Goal: Information Seeking & Learning: Check status

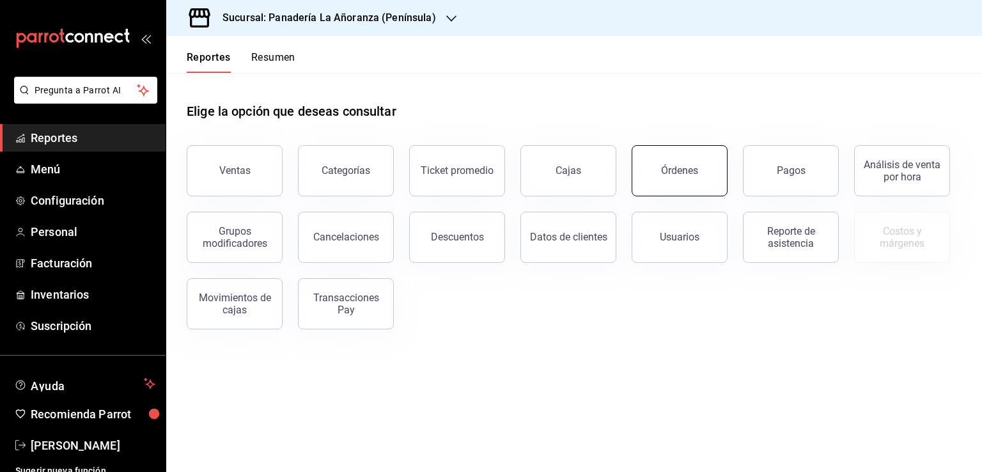
click at [696, 184] on button "Órdenes" at bounding box center [680, 170] width 96 height 51
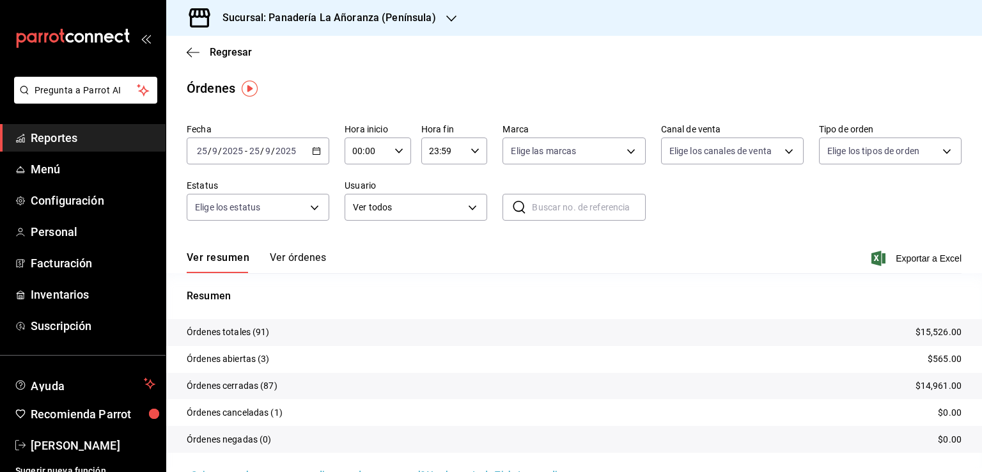
click at [446, 22] on icon "button" at bounding box center [451, 18] width 10 height 10
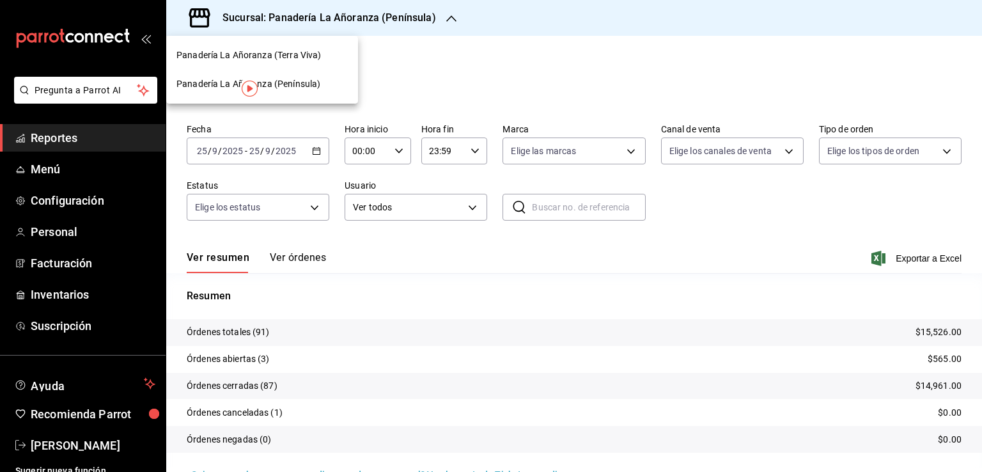
click at [320, 58] on div "Panadería La Añoranza (Terra Viva)" at bounding box center [262, 55] width 171 height 13
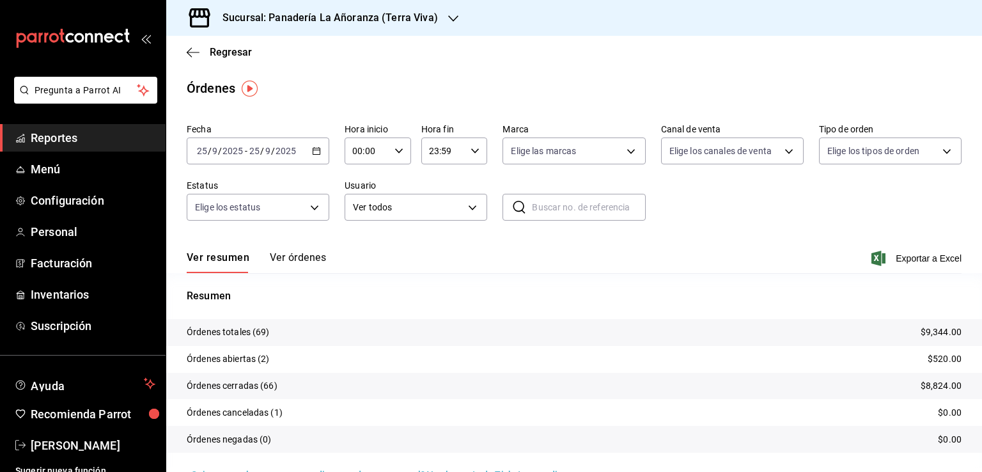
click at [54, 138] on span "Reportes" at bounding box center [93, 137] width 125 height 17
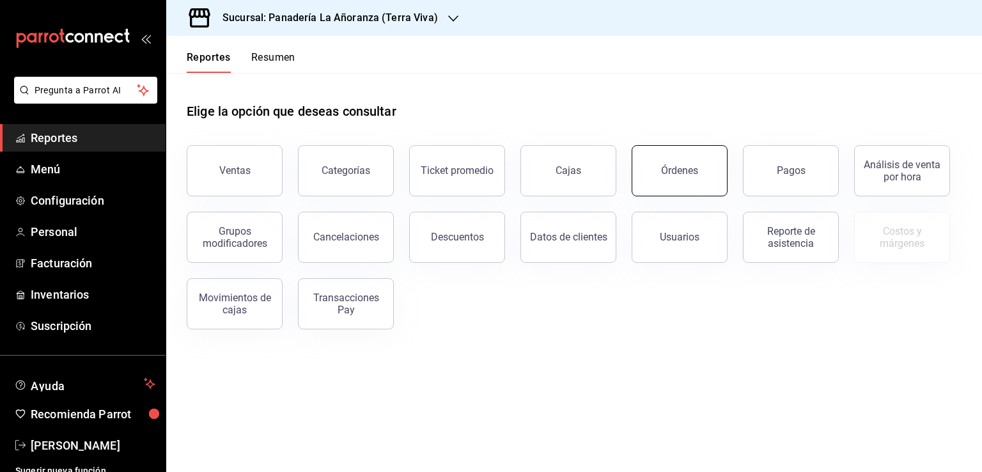
click at [666, 179] on button "Órdenes" at bounding box center [680, 170] width 96 height 51
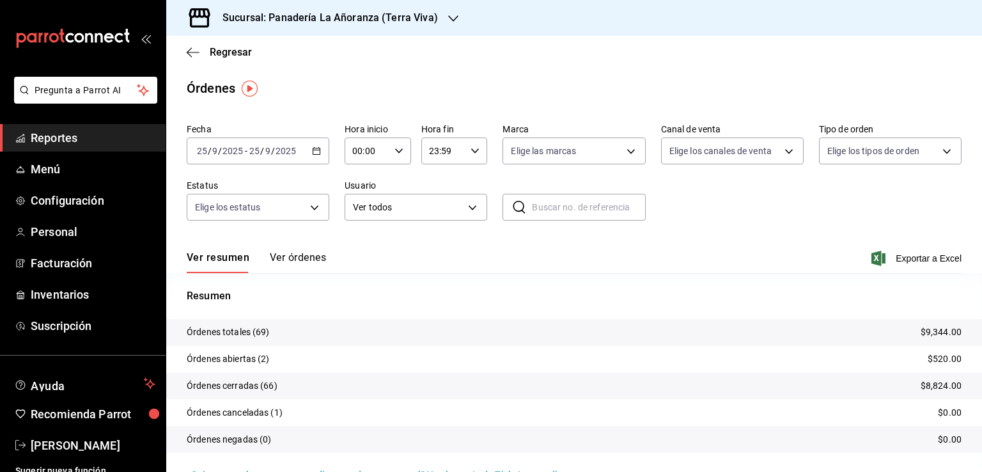
click at [60, 143] on span "Reportes" at bounding box center [93, 137] width 125 height 17
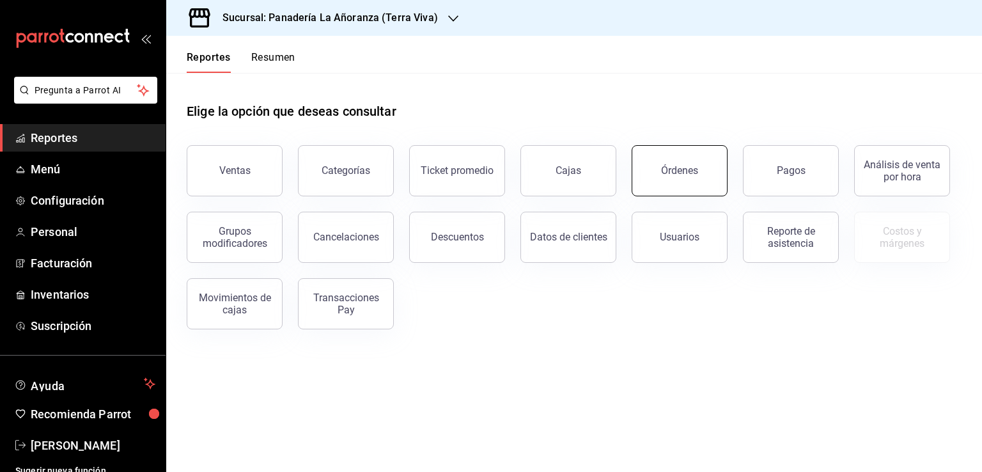
click at [671, 180] on button "Órdenes" at bounding box center [680, 170] width 96 height 51
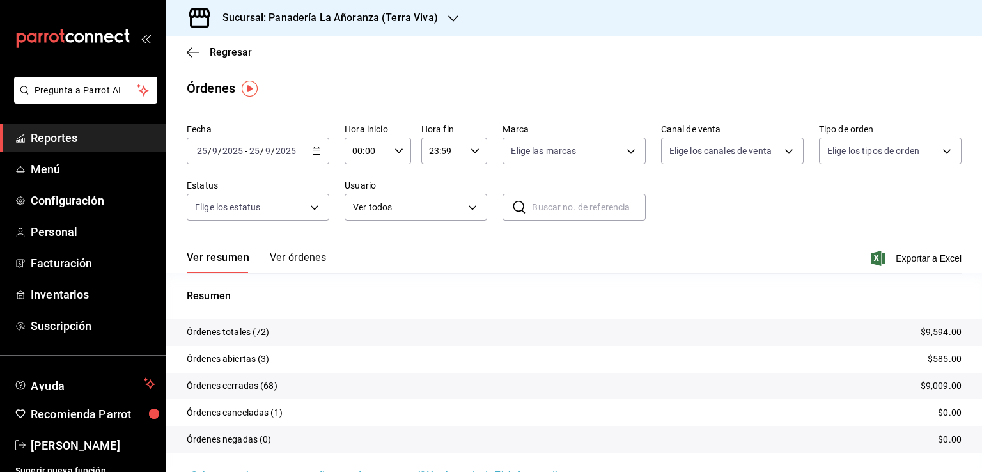
click at [448, 24] on div at bounding box center [453, 18] width 10 height 13
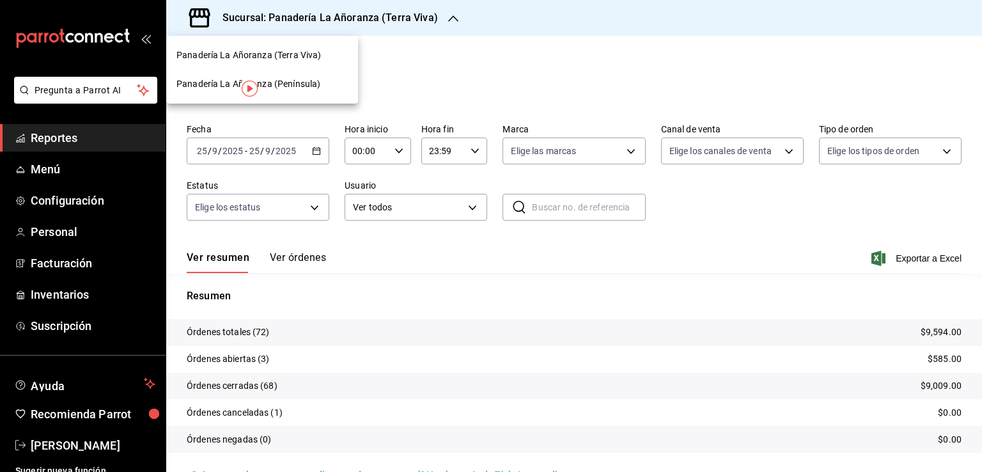
click at [301, 84] on span "Panadería La Añoranza (Península)" at bounding box center [249, 83] width 144 height 13
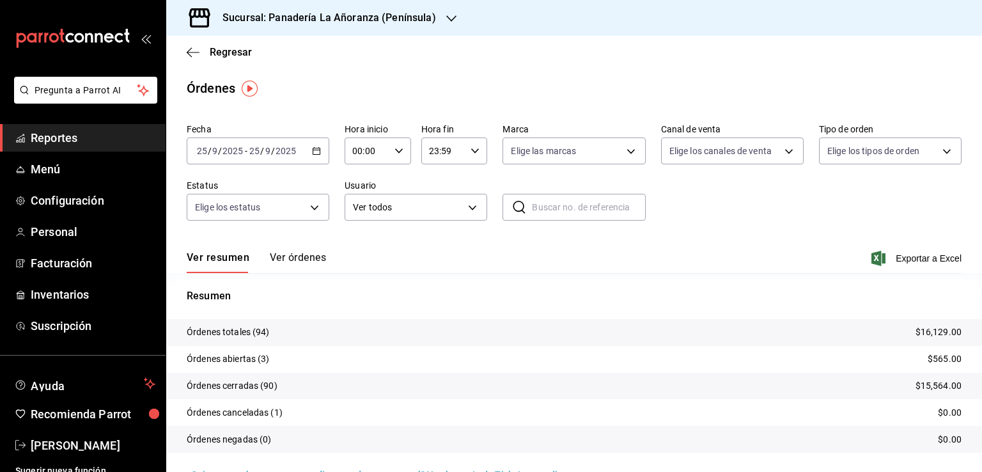
click at [615, 333] on tr "Órdenes totales (94) $16,129.00" at bounding box center [574, 332] width 816 height 27
click at [60, 138] on span "Reportes" at bounding box center [93, 137] width 125 height 17
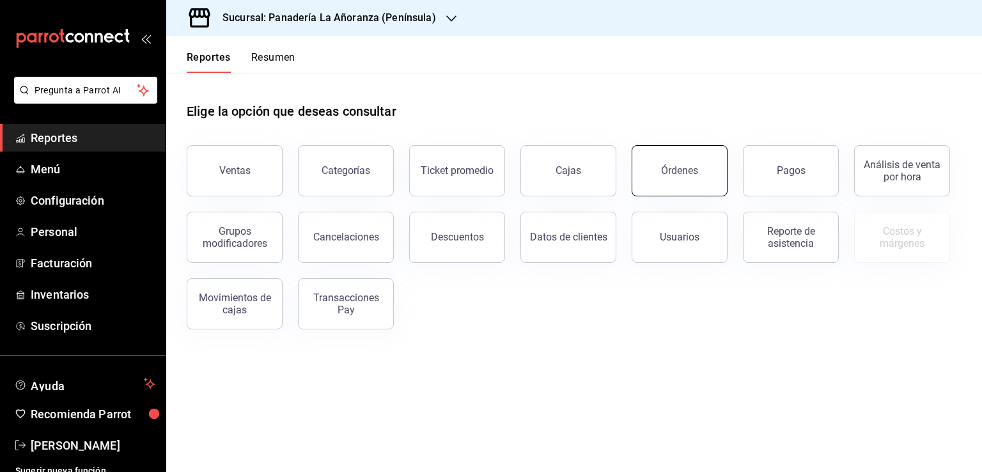
click at [697, 177] on button "Órdenes" at bounding box center [680, 170] width 96 height 51
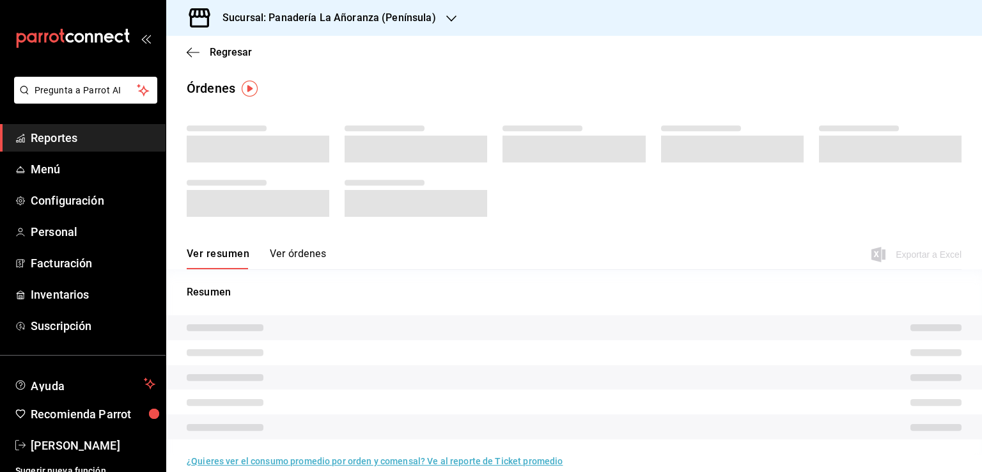
drag, startPoint x: 697, startPoint y: 177, endPoint x: 489, endPoint y: 283, distance: 233.7
click at [487, 283] on div "Resumen" at bounding box center [574, 361] width 816 height 185
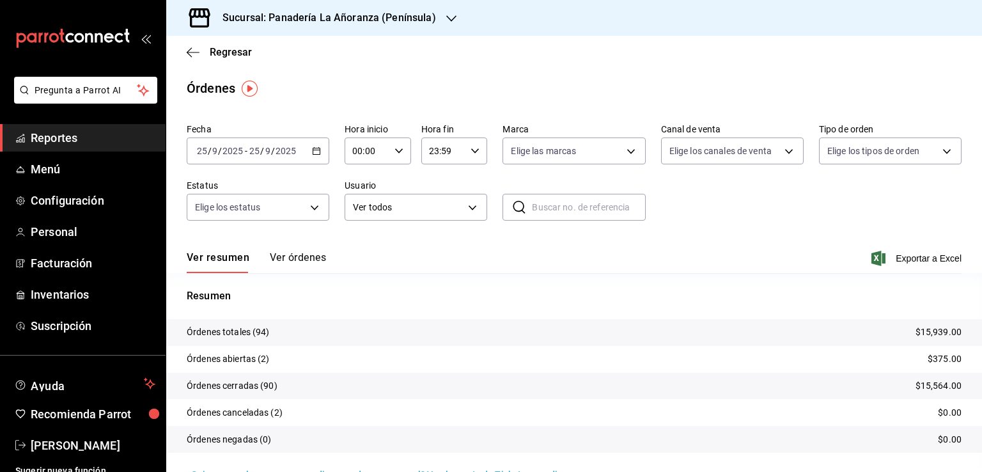
click at [426, 20] on h3 "Sucursal: Panadería La Añoranza (Península)" at bounding box center [324, 17] width 224 height 15
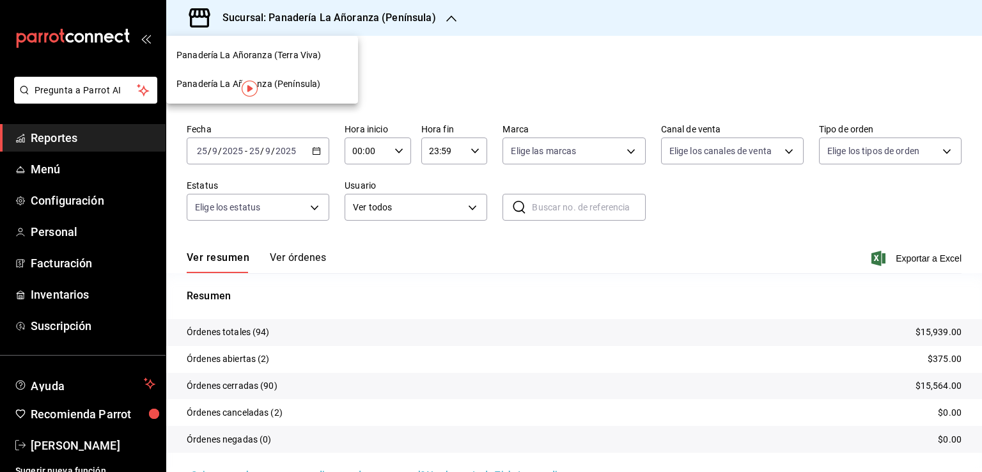
click at [306, 58] on span "Panadería La Añoranza (Terra Viva)" at bounding box center [249, 55] width 145 height 13
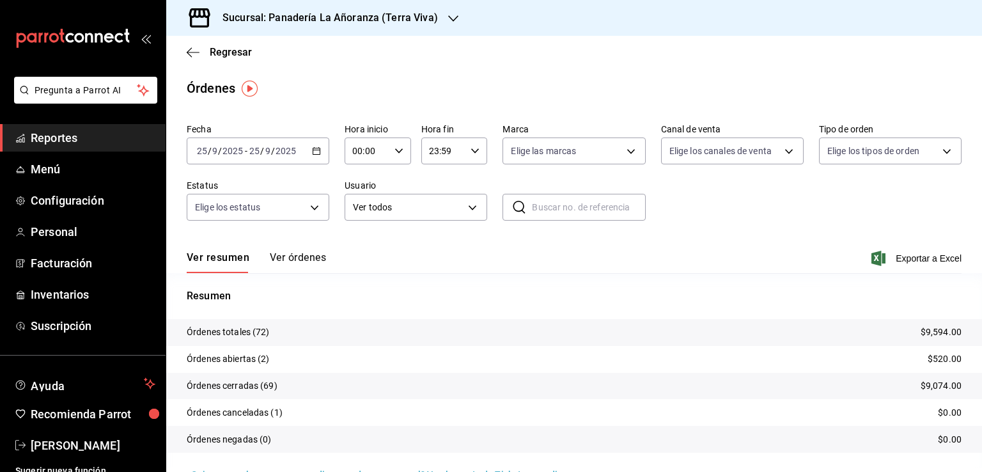
click at [184, 52] on div "Regresar" at bounding box center [574, 52] width 816 height 33
click at [191, 52] on icon "button" at bounding box center [193, 53] width 13 height 12
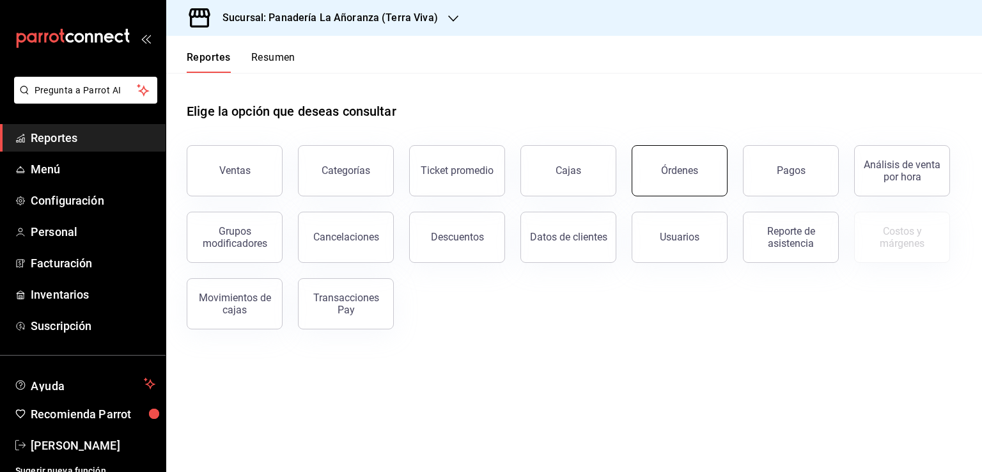
click at [705, 177] on button "Órdenes" at bounding box center [680, 170] width 96 height 51
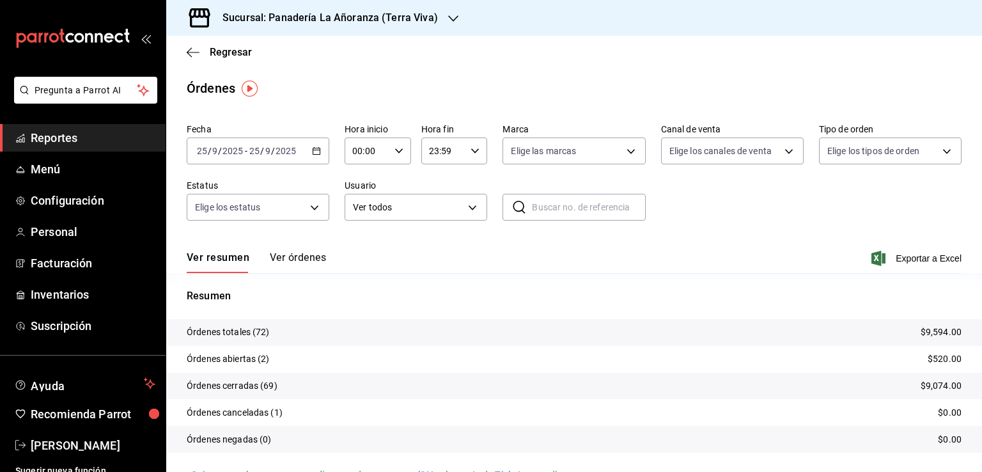
click at [72, 136] on span "Reportes" at bounding box center [93, 137] width 125 height 17
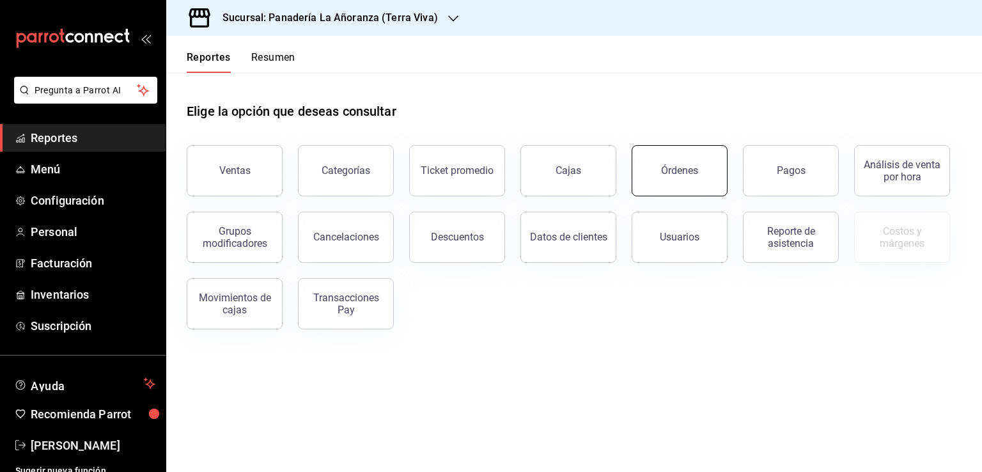
click at [699, 187] on button "Órdenes" at bounding box center [680, 170] width 96 height 51
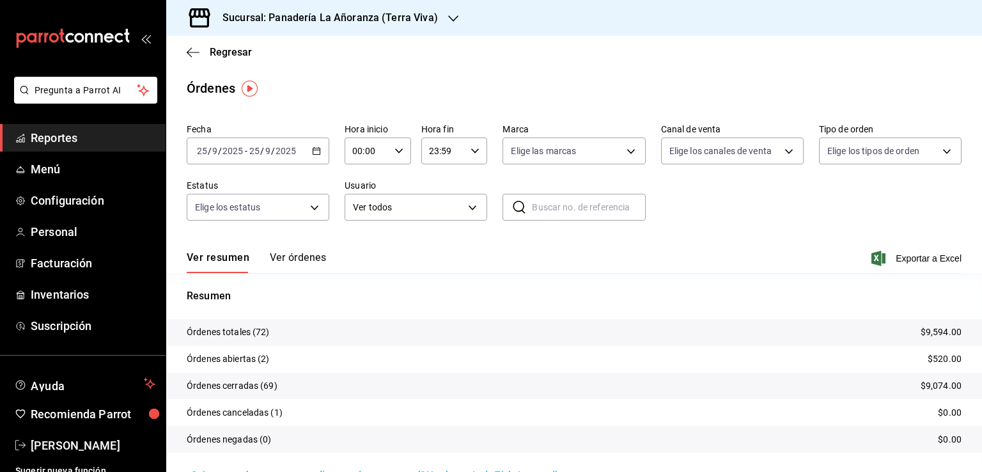
click at [438, 18] on div "Sucursal: Panadería La Añoranza (Terra Viva)" at bounding box center [320, 18] width 287 height 36
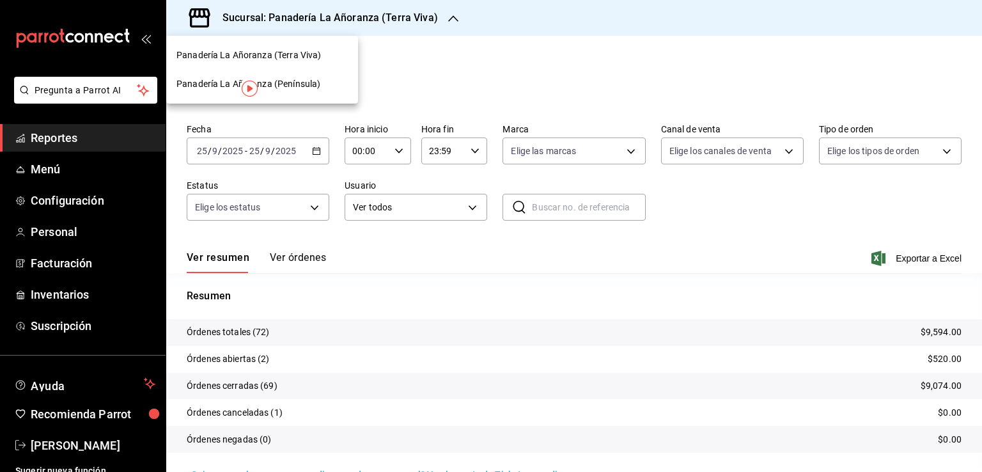
click at [303, 75] on div "Panadería La Añoranza (Península)" at bounding box center [262, 84] width 192 height 29
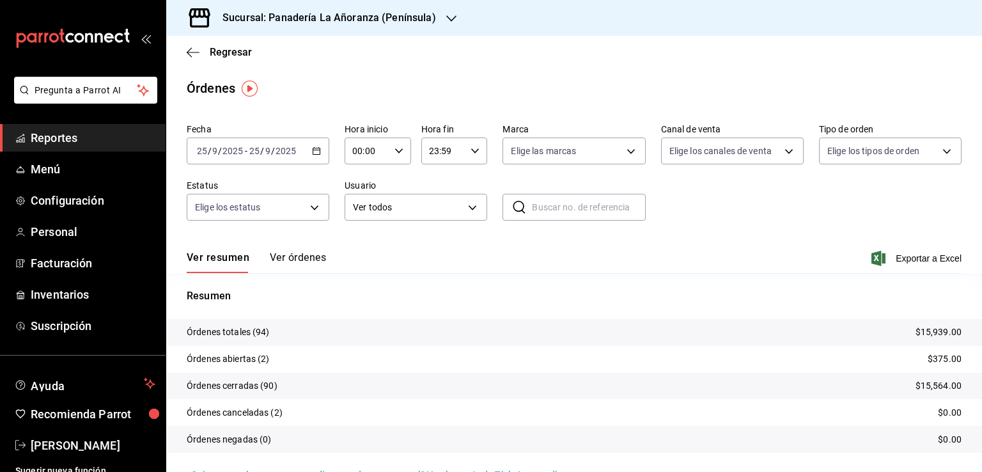
click at [65, 142] on span "Reportes" at bounding box center [93, 137] width 125 height 17
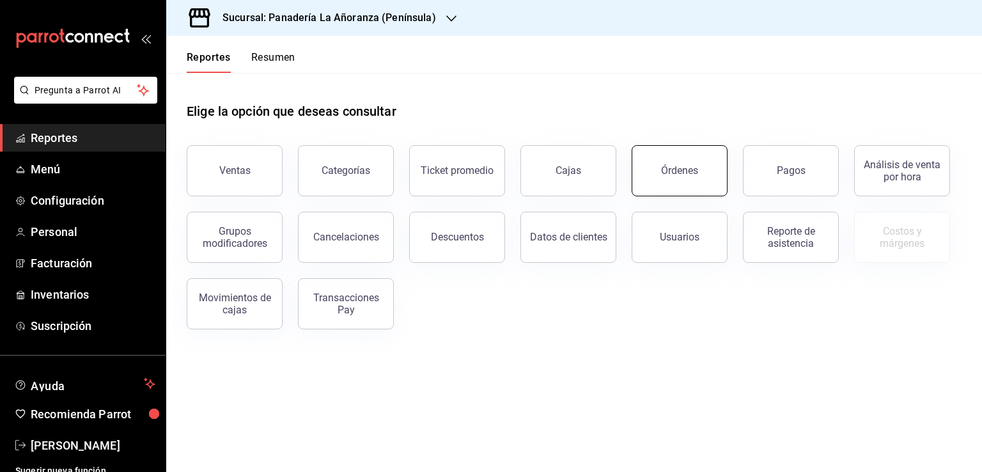
click at [696, 182] on button "Órdenes" at bounding box center [680, 170] width 96 height 51
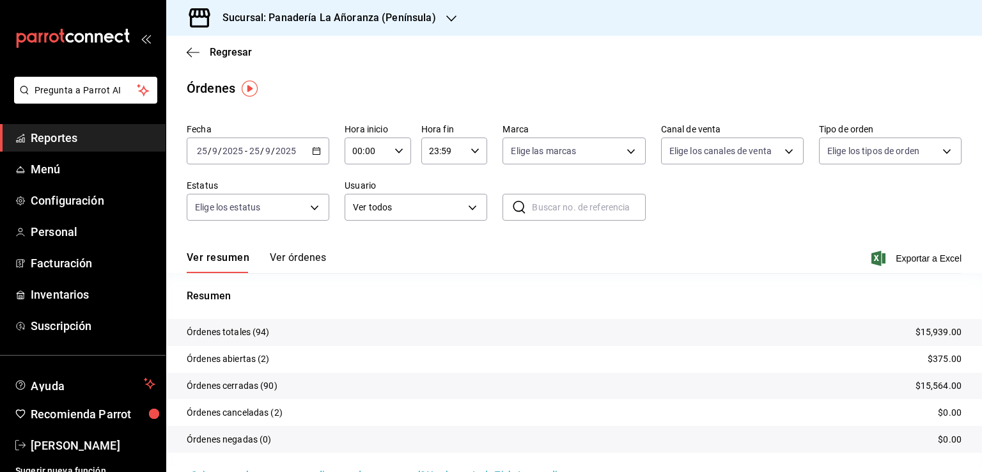
click at [448, 21] on icon "button" at bounding box center [451, 18] width 10 height 10
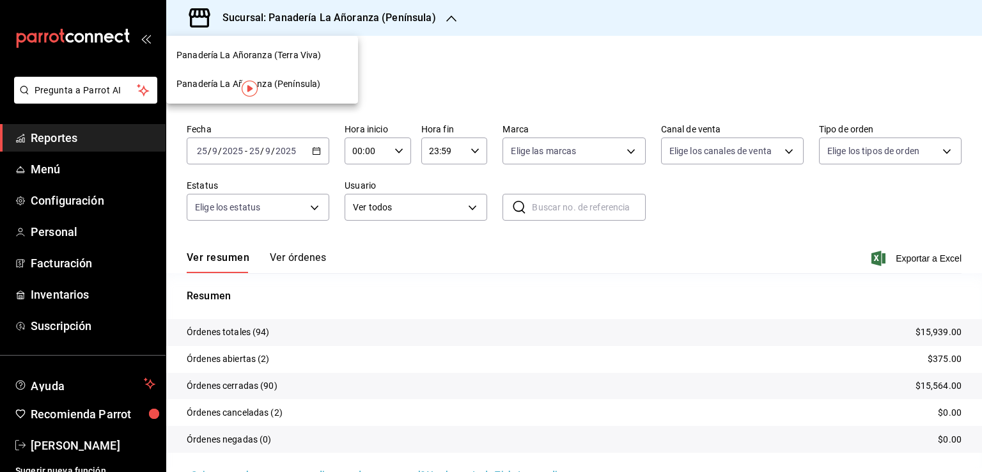
click at [312, 61] on span "Panadería La Añoranza (Terra Viva)" at bounding box center [249, 55] width 145 height 13
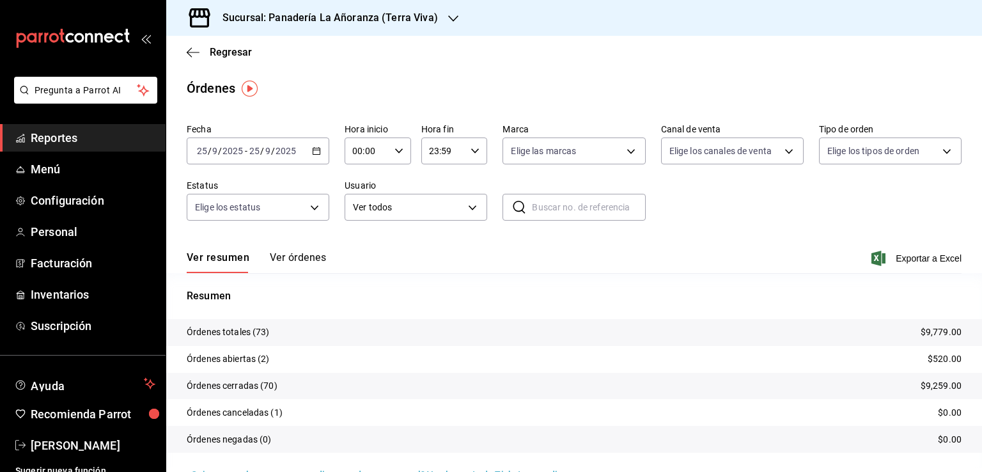
click at [56, 143] on span "Reportes" at bounding box center [93, 137] width 125 height 17
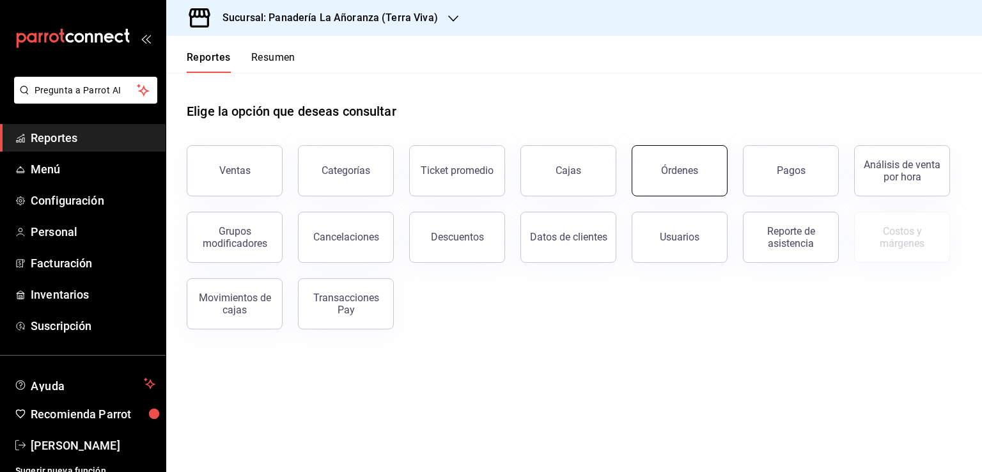
click at [657, 168] on button "Órdenes" at bounding box center [680, 170] width 96 height 51
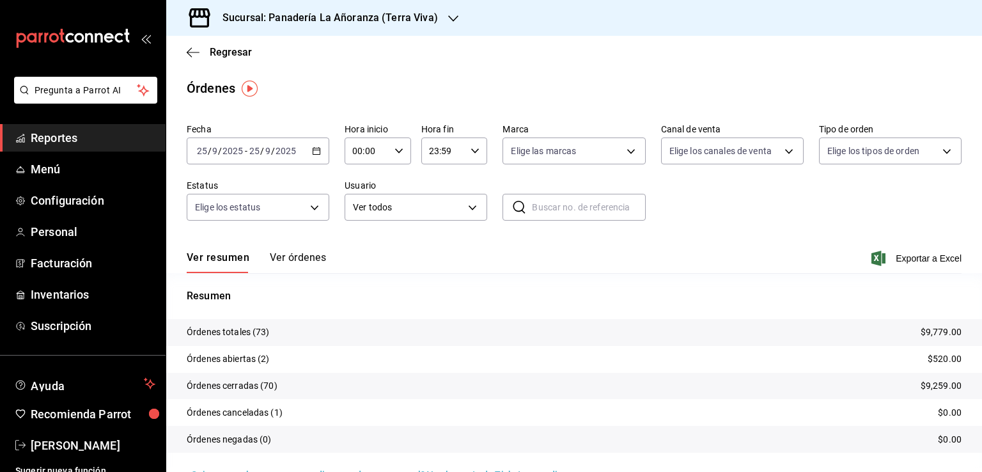
click at [439, 13] on div "Sucursal: Panadería La Añoranza (Terra Viva)" at bounding box center [320, 18] width 287 height 36
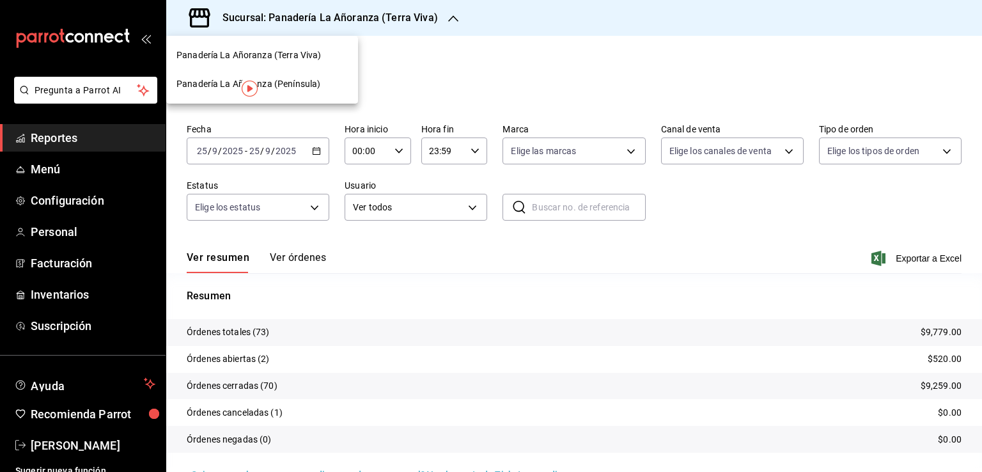
click at [287, 83] on span "Panadería La Añoranza (Península)" at bounding box center [249, 83] width 144 height 13
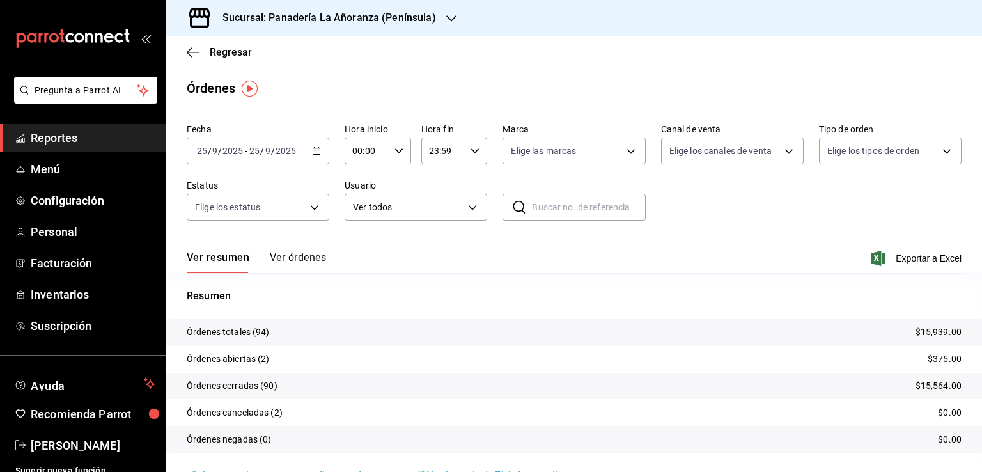
click at [65, 137] on span "Reportes" at bounding box center [93, 137] width 125 height 17
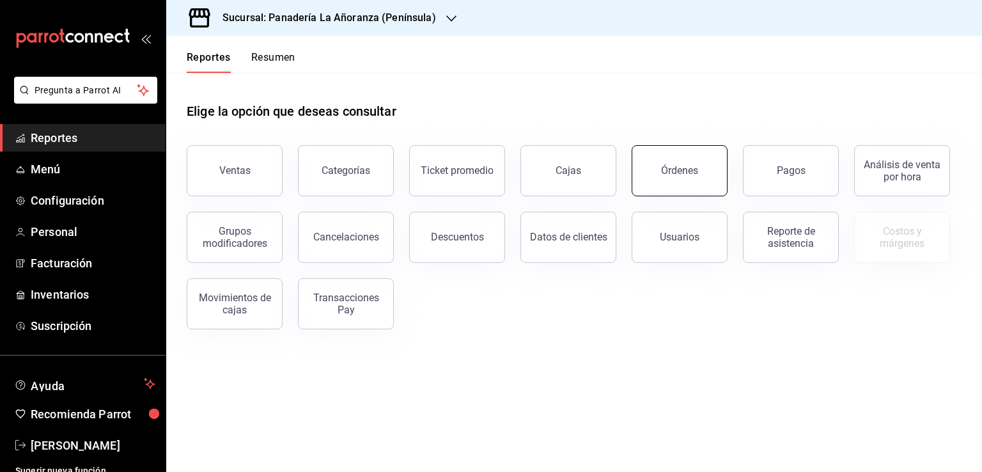
click at [670, 171] on div "Órdenes" at bounding box center [679, 170] width 37 height 12
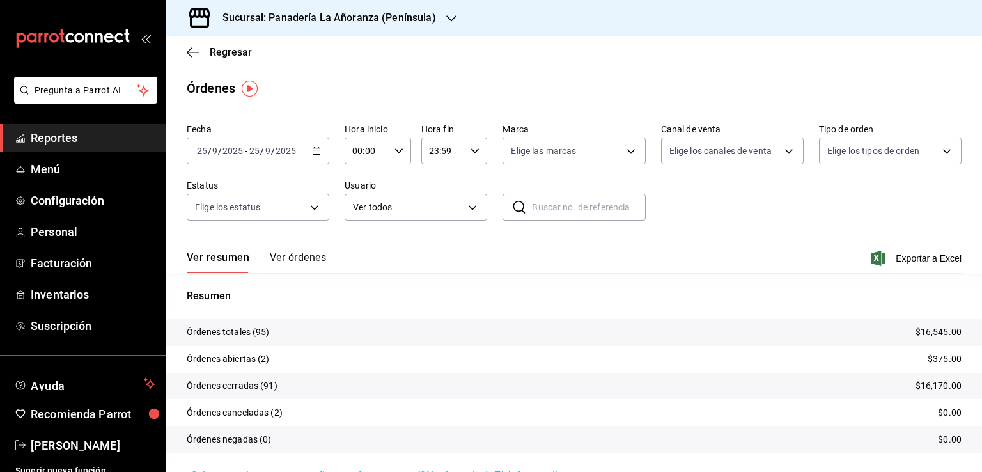
click at [446, 20] on icon "button" at bounding box center [451, 18] width 10 height 6
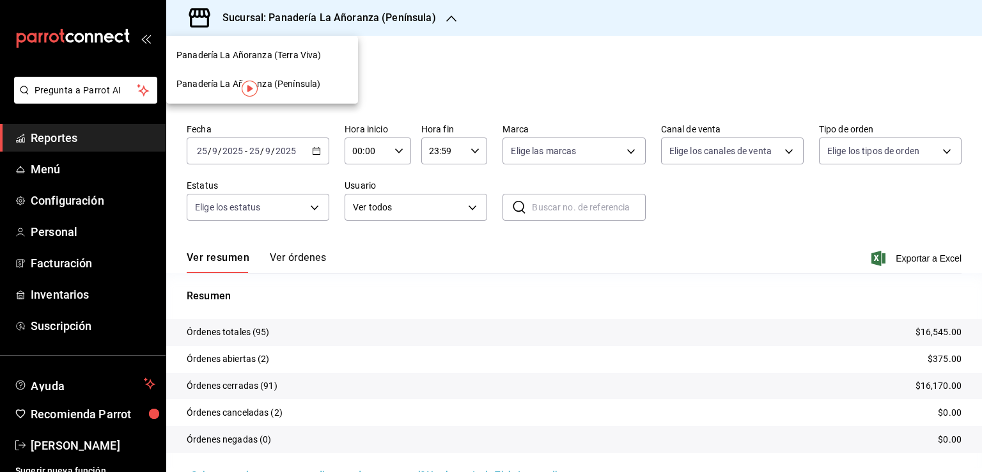
click at [274, 53] on span "Panadería La Añoranza (Terra Viva)" at bounding box center [249, 55] width 145 height 13
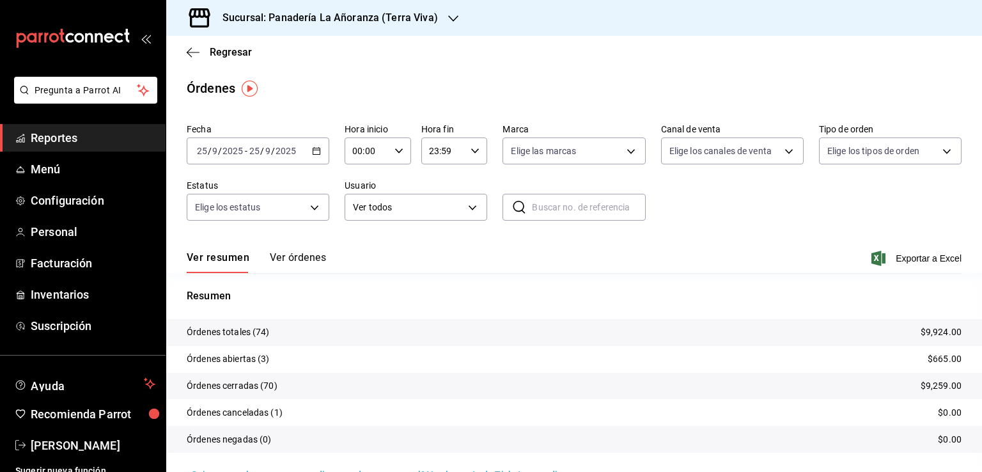
click at [45, 126] on link "Reportes" at bounding box center [83, 138] width 166 height 28
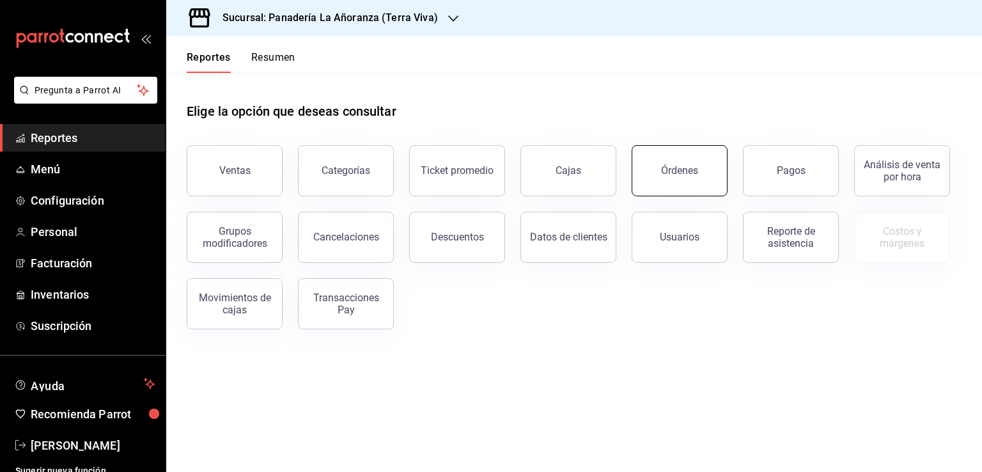
click at [678, 158] on button "Órdenes" at bounding box center [680, 170] width 96 height 51
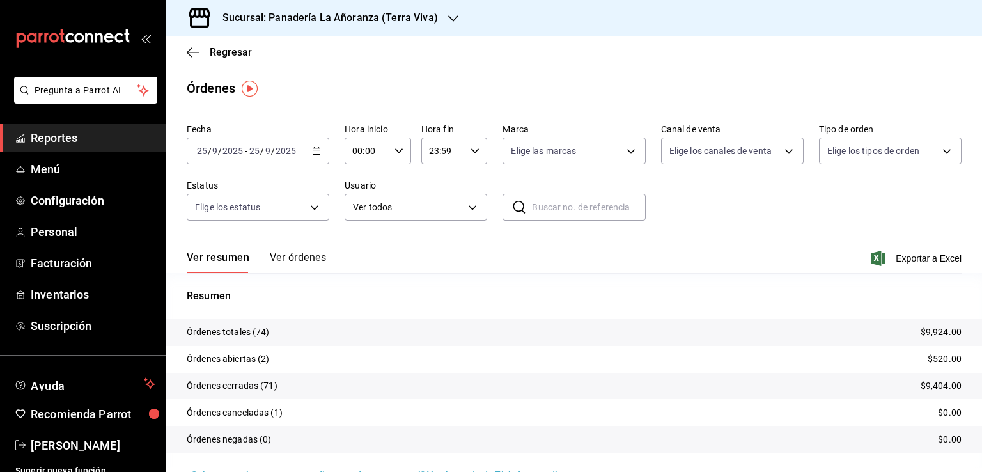
click at [448, 22] on icon "button" at bounding box center [453, 18] width 10 height 10
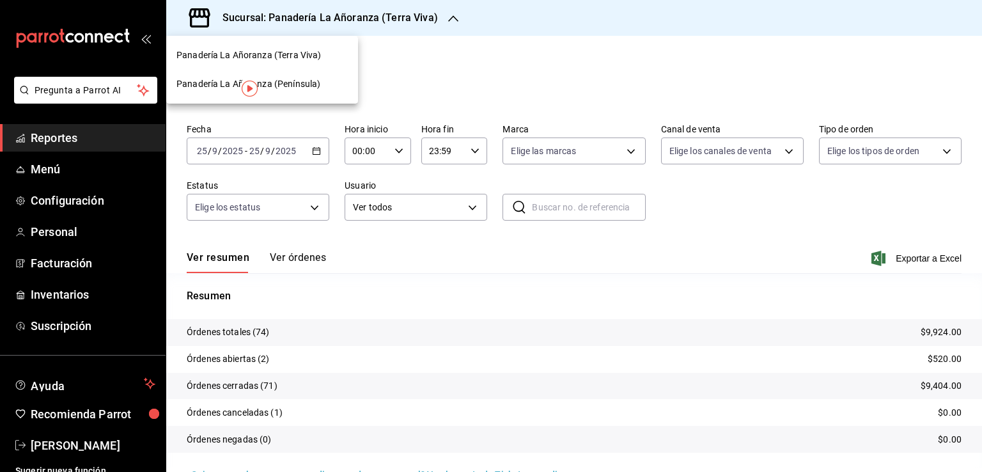
click at [311, 59] on span "Panadería La Añoranza (Terra Viva)" at bounding box center [249, 55] width 145 height 13
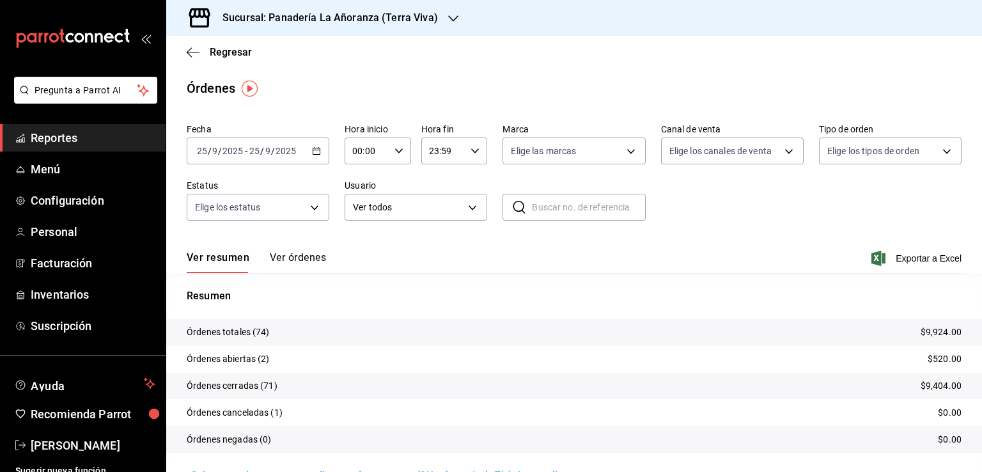
click at [405, 24] on h3 "Sucursal: Panadería La Añoranza (Terra Viva)" at bounding box center [325, 17] width 226 height 15
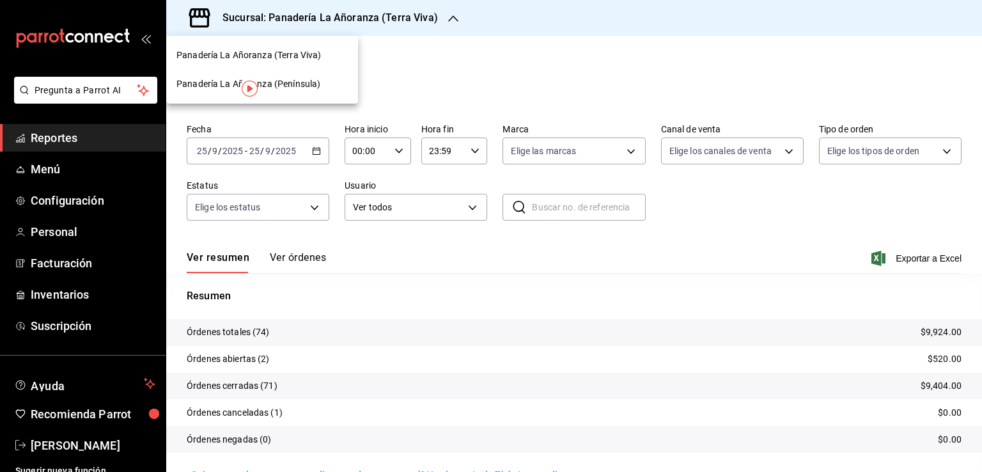
click at [303, 95] on div "Panadería La Añoranza (Península)" at bounding box center [262, 84] width 192 height 29
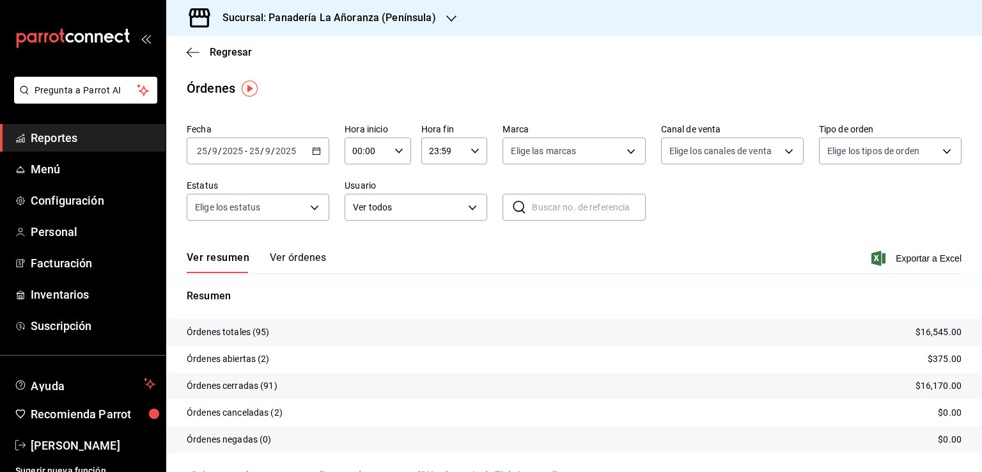
click at [46, 139] on span "Reportes" at bounding box center [93, 137] width 125 height 17
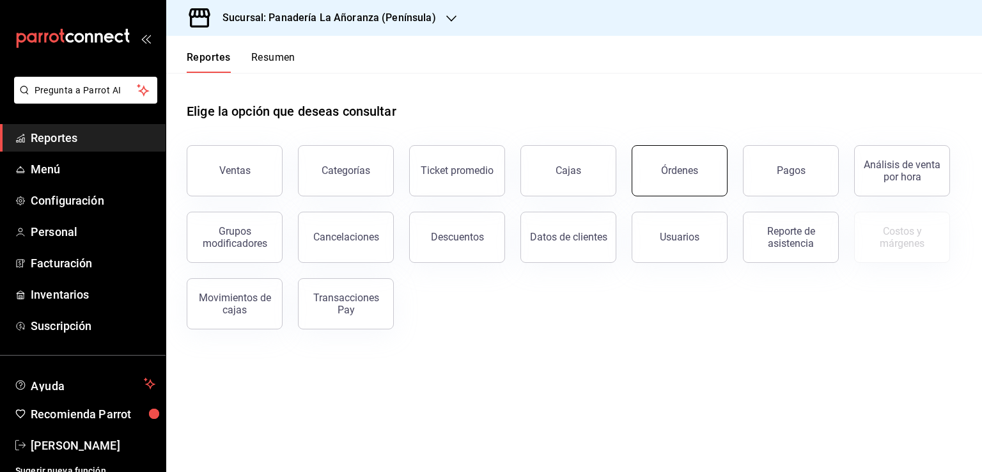
click at [676, 186] on button "Órdenes" at bounding box center [680, 170] width 96 height 51
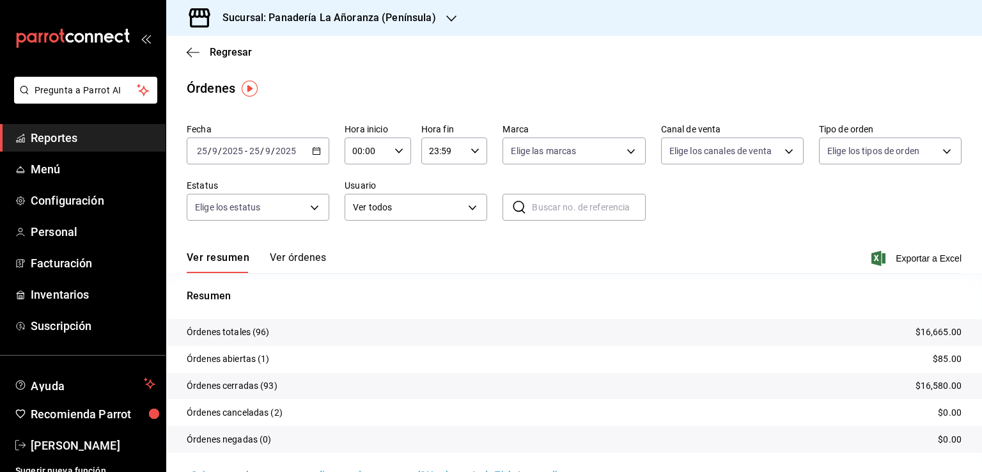
click at [450, 20] on icon "button" at bounding box center [451, 18] width 10 height 10
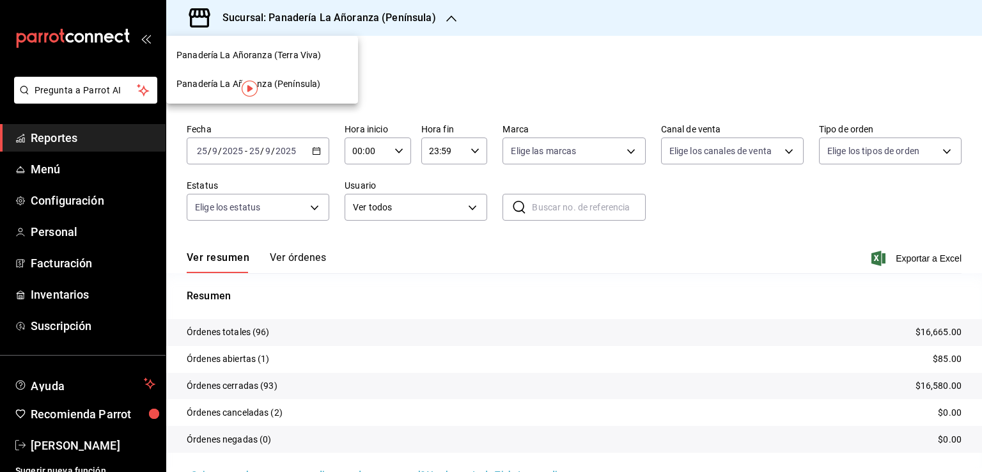
click at [292, 52] on span "Panadería La Añoranza (Terra Viva)" at bounding box center [249, 55] width 145 height 13
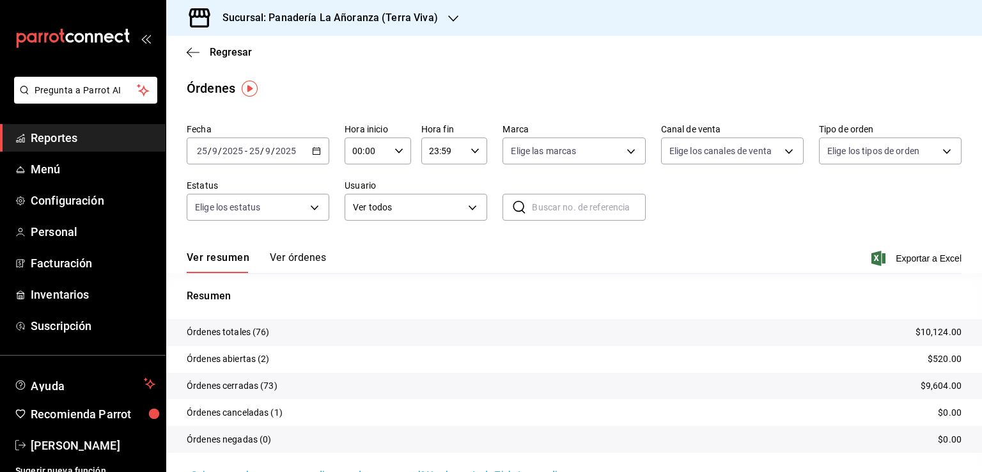
click at [255, 161] on div "[DATE] [DATE] - [DATE] [DATE]" at bounding box center [258, 151] width 143 height 27
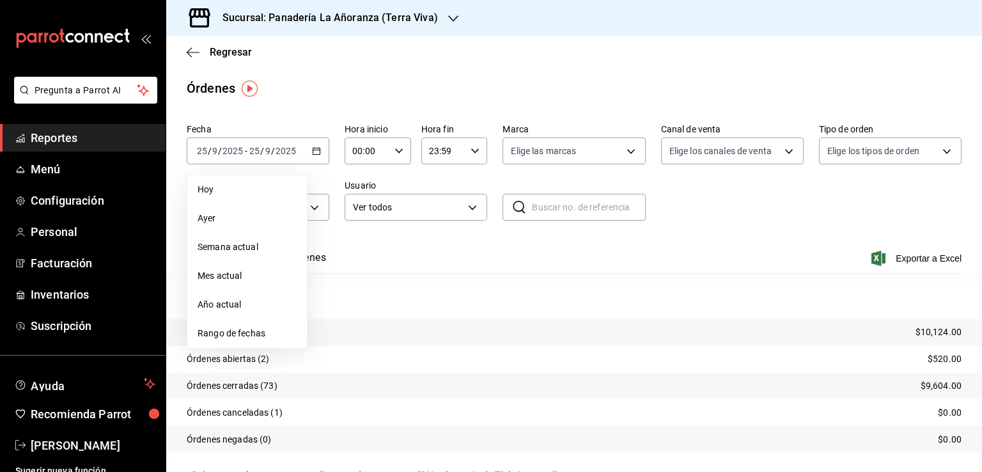
click at [211, 271] on span "Mes actual" at bounding box center [247, 275] width 99 height 13
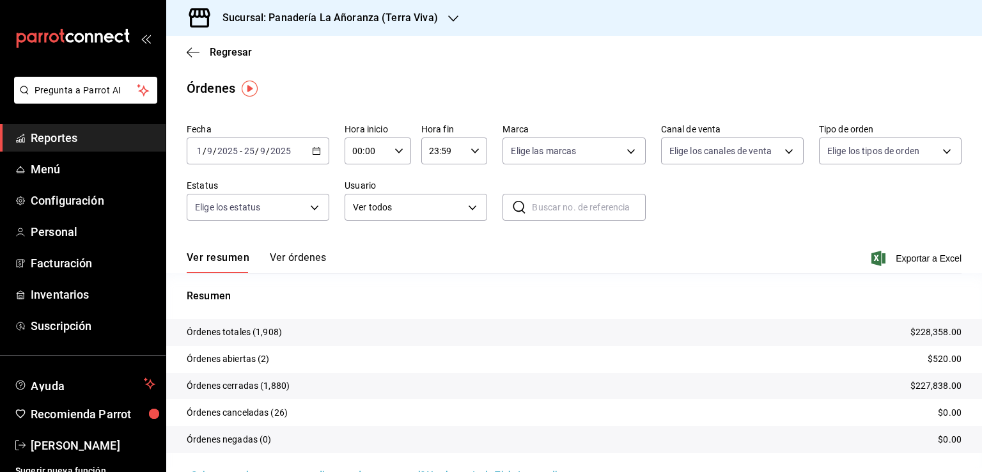
click at [453, 12] on div at bounding box center [453, 18] width 10 height 13
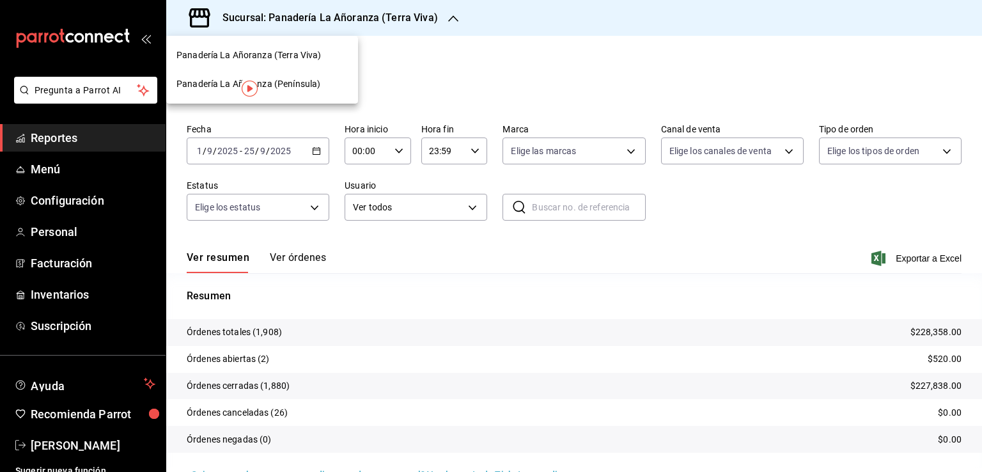
click at [299, 83] on span "Panadería La Añoranza (Península)" at bounding box center [249, 83] width 144 height 13
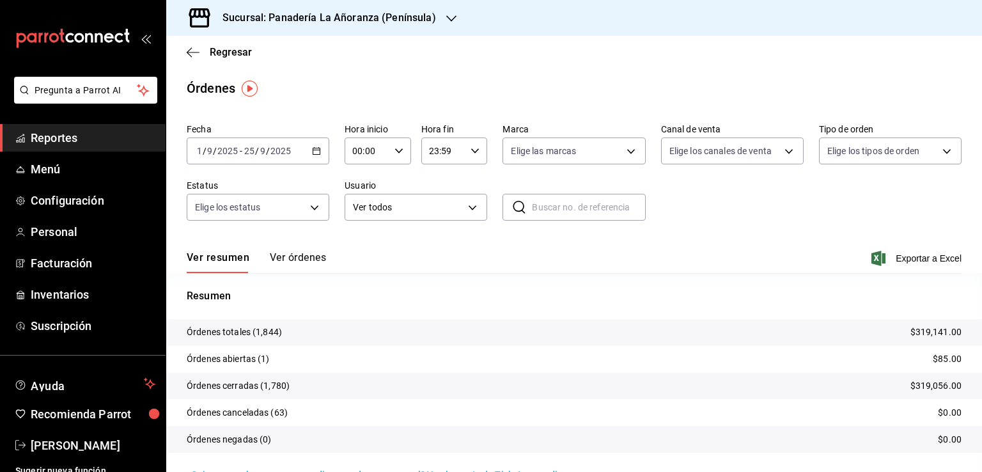
click at [71, 136] on span "Reportes" at bounding box center [93, 137] width 125 height 17
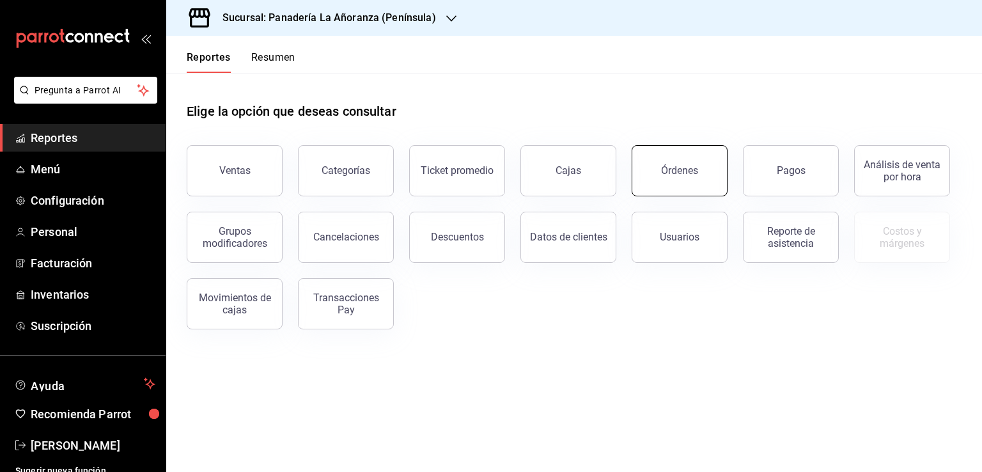
click at [697, 185] on button "Órdenes" at bounding box center [680, 170] width 96 height 51
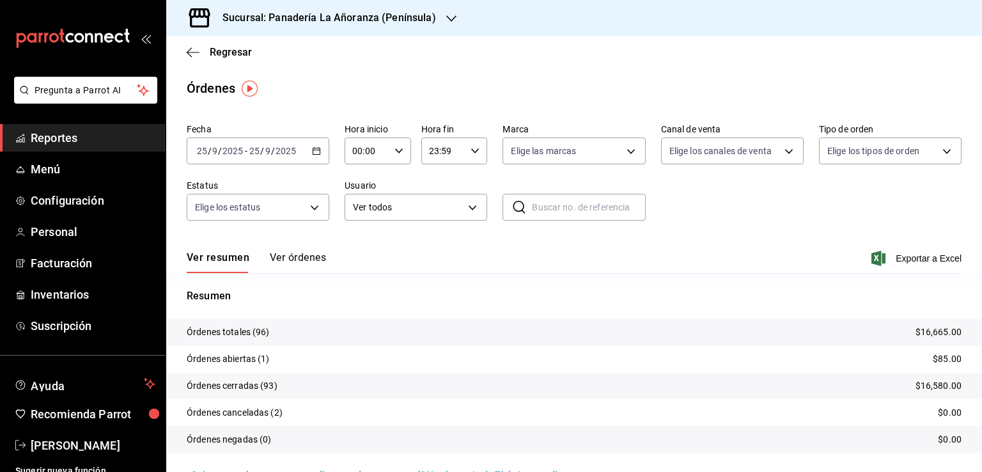
click at [446, 20] on icon "button" at bounding box center [451, 18] width 10 height 10
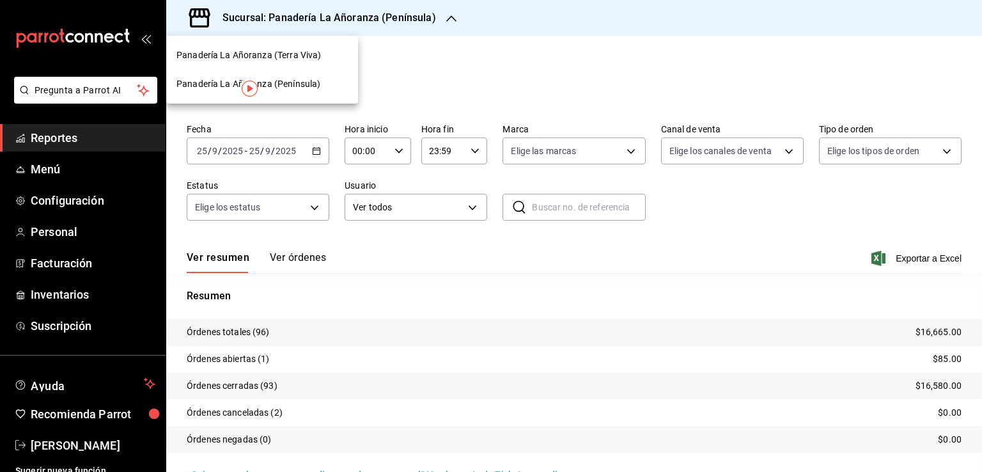
click at [310, 54] on span "Panadería La Añoranza (Terra Viva)" at bounding box center [249, 55] width 145 height 13
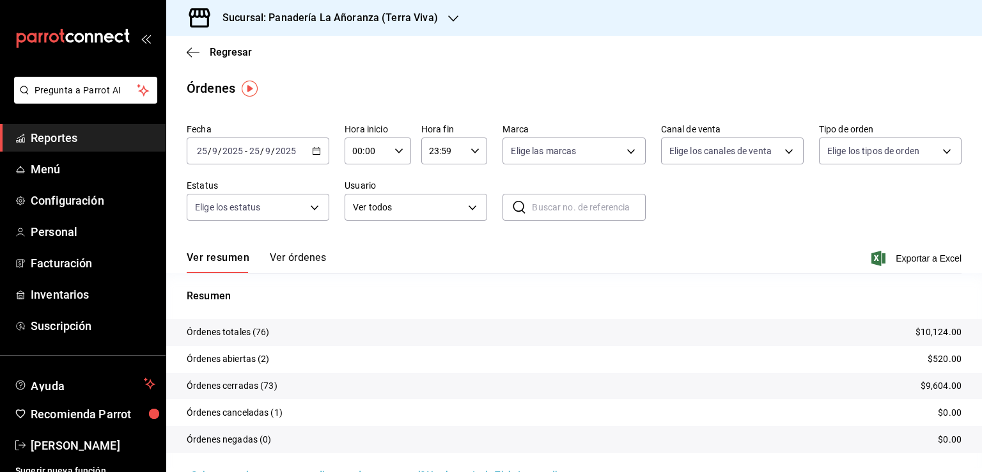
click at [187, 41] on div "Regresar" at bounding box center [574, 52] width 816 height 33
click at [192, 51] on icon "button" at bounding box center [193, 53] width 13 height 12
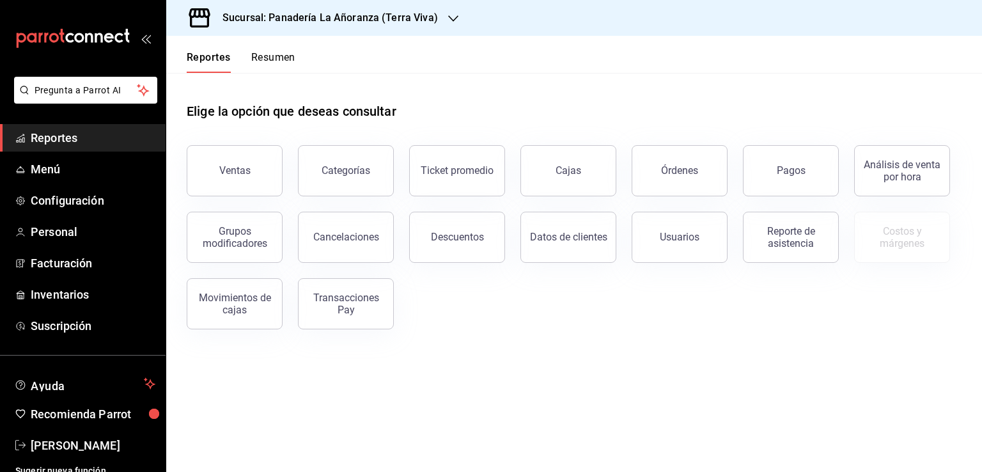
click at [278, 58] on button "Resumen" at bounding box center [273, 62] width 44 height 22
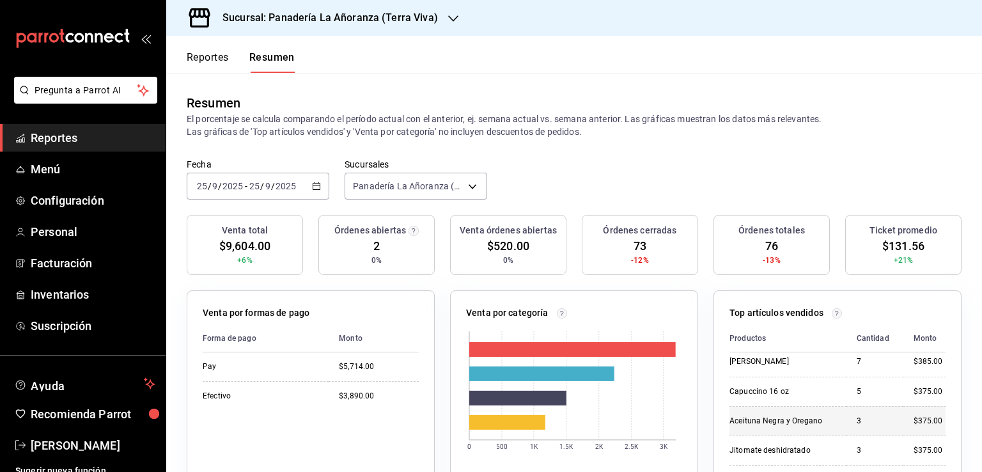
scroll to position [128, 0]
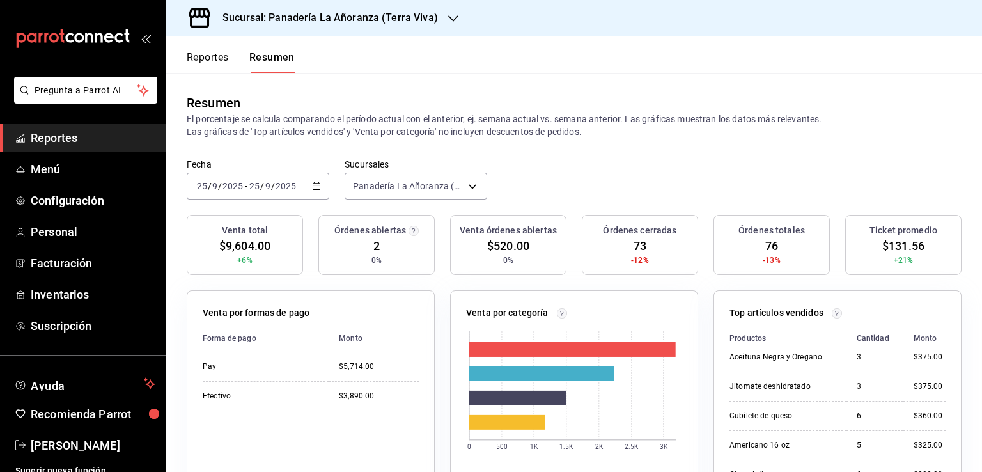
click at [43, 137] on span "Reportes" at bounding box center [93, 137] width 125 height 17
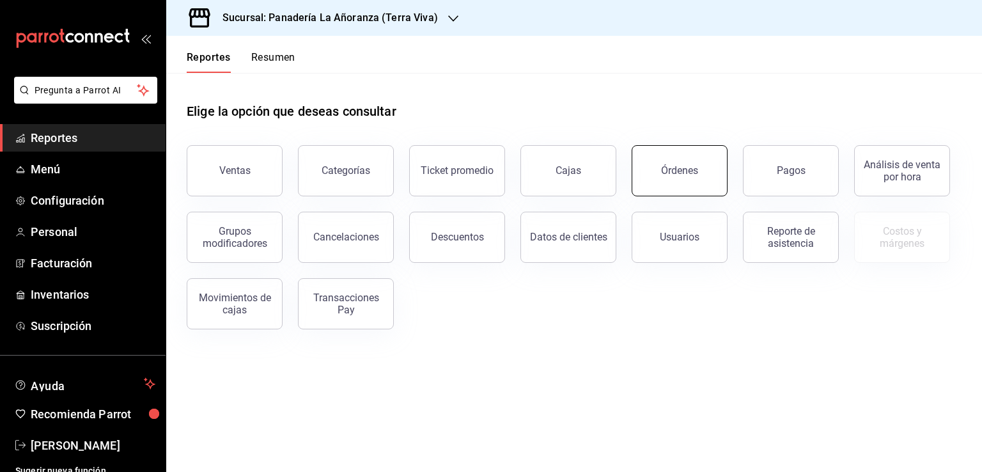
click at [663, 167] on div "Órdenes" at bounding box center [679, 170] width 37 height 12
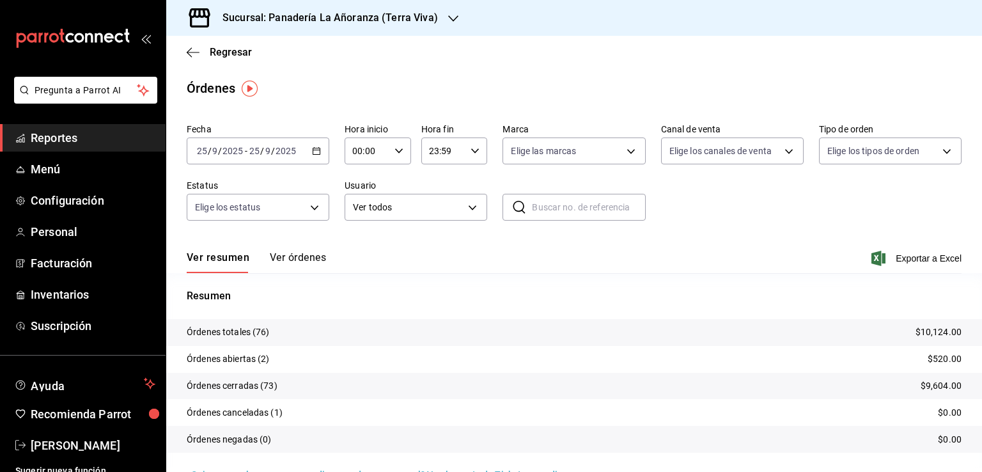
click at [193, 59] on div "Regresar" at bounding box center [574, 52] width 816 height 33
click at [193, 55] on icon "button" at bounding box center [193, 53] width 13 height 12
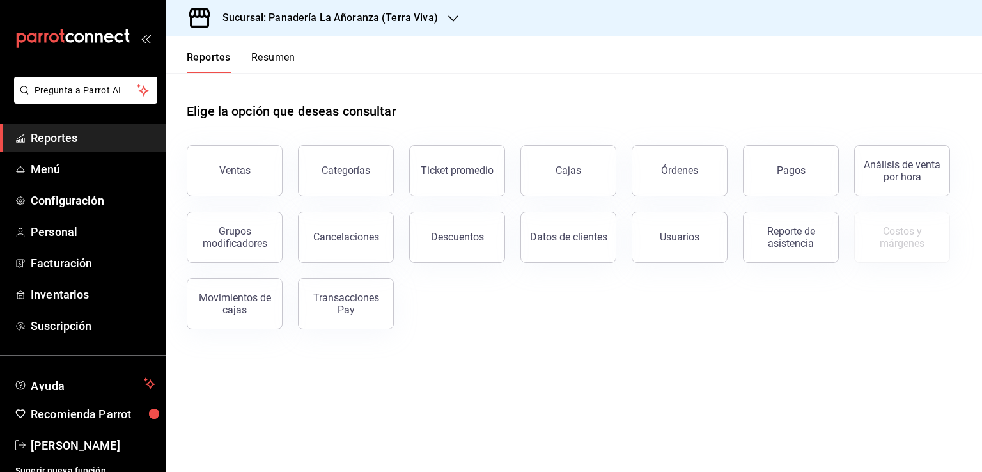
click at [266, 55] on button "Resumen" at bounding box center [273, 62] width 44 height 22
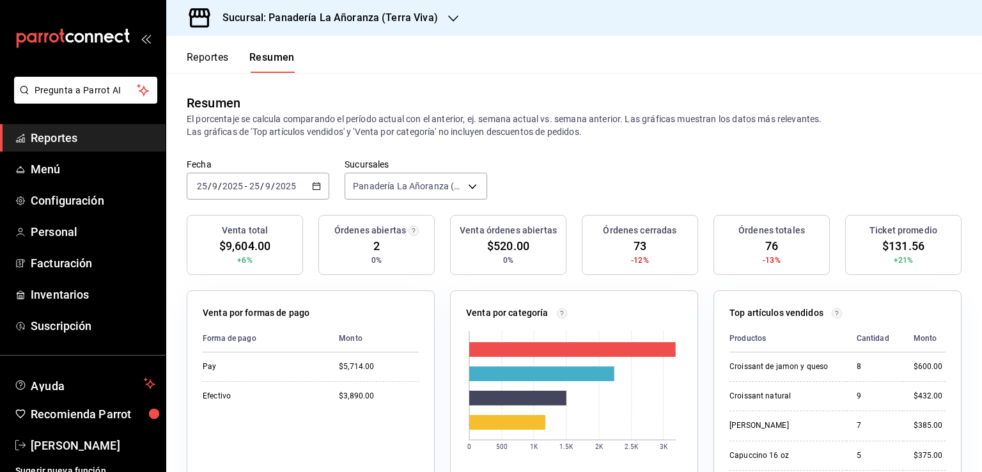
click at [448, 16] on icon "button" at bounding box center [453, 18] width 10 height 10
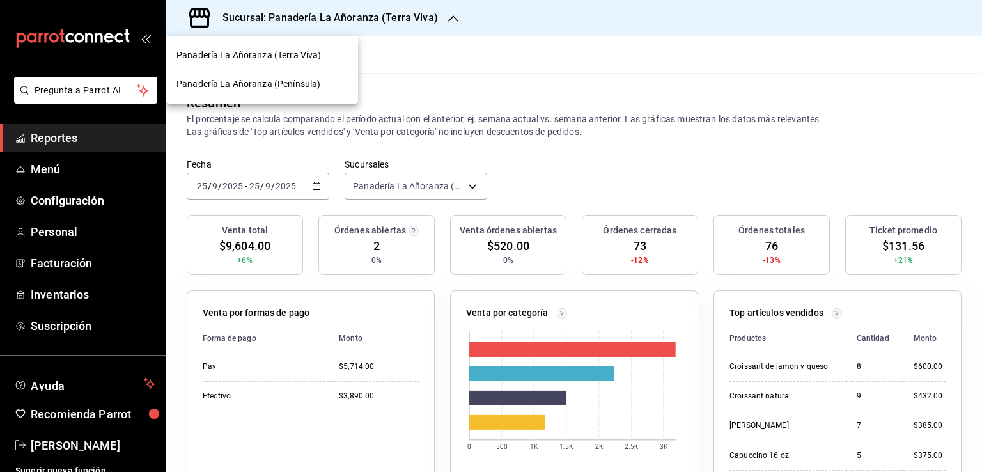
click at [312, 83] on span "Panadería La Añoranza (Península)" at bounding box center [249, 83] width 144 height 13
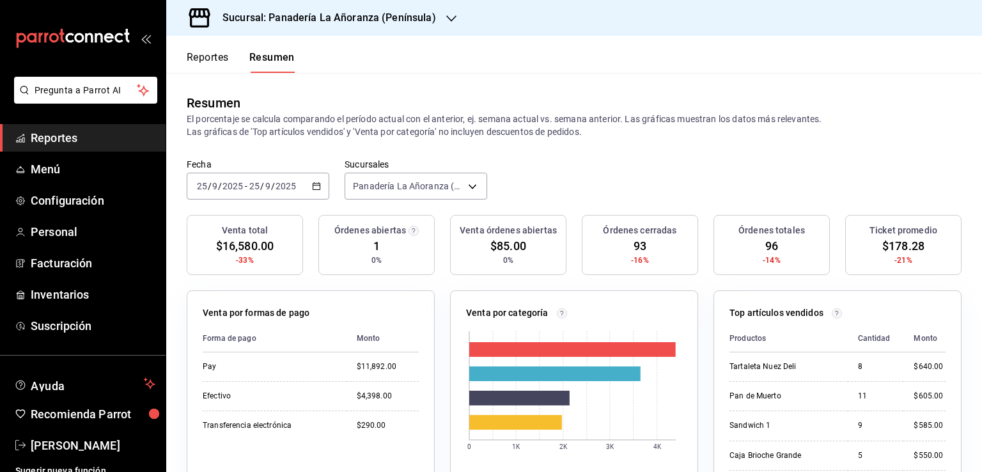
click at [441, 20] on div "Sucursal: Panadería La Añoranza (Península)" at bounding box center [319, 18] width 285 height 36
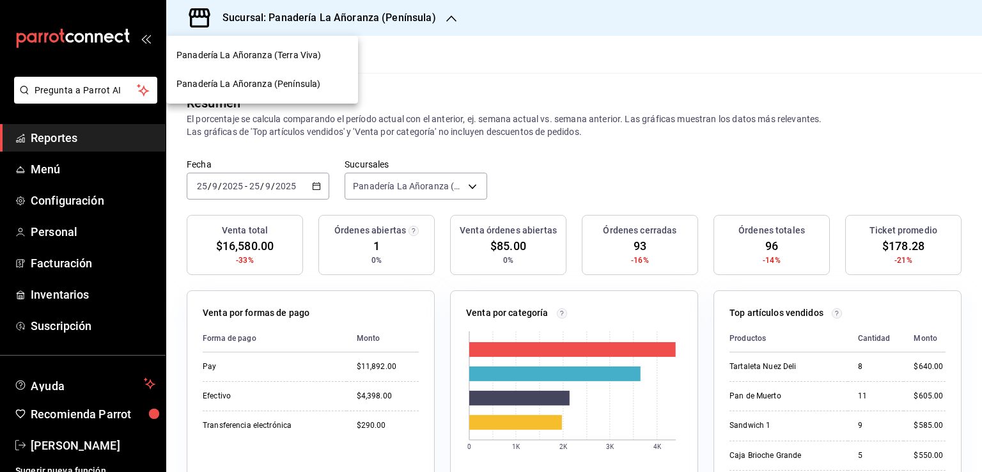
click at [325, 54] on div "Panadería La Añoranza (Terra Viva)" at bounding box center [262, 55] width 171 height 13
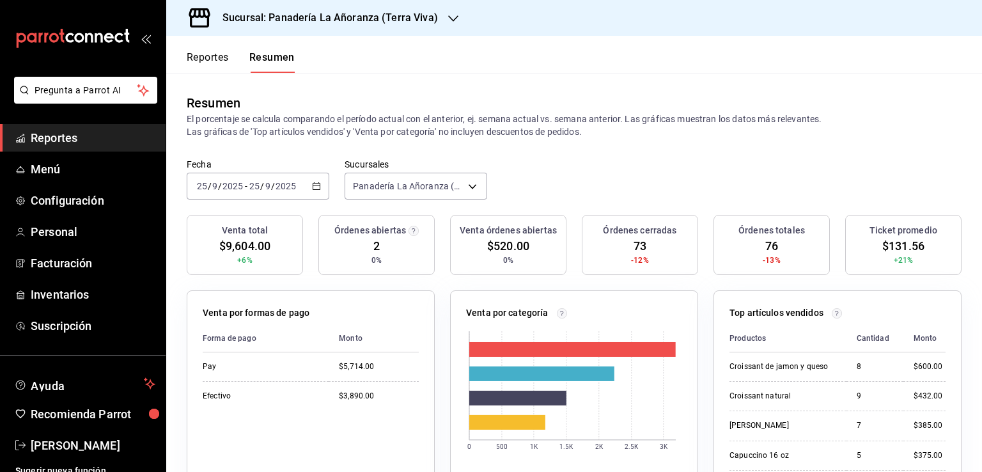
click at [213, 57] on button "Reportes" at bounding box center [208, 62] width 42 height 22
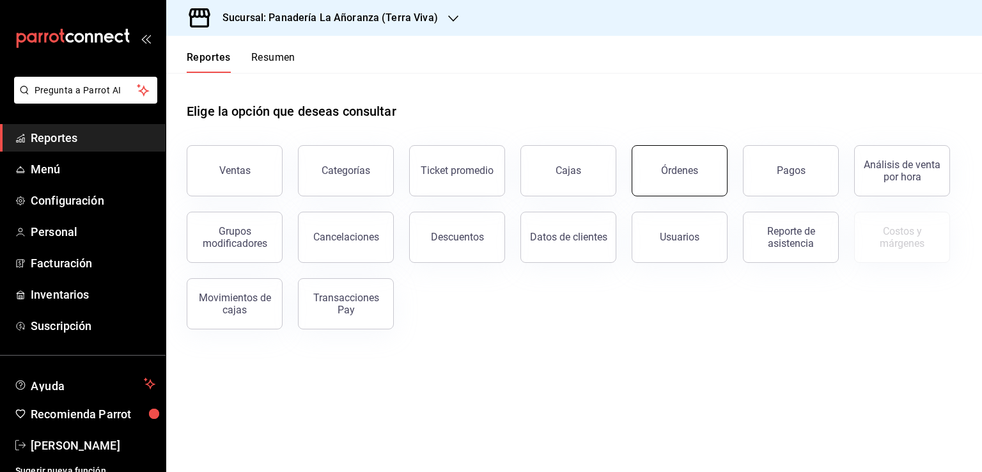
click at [709, 184] on button "Órdenes" at bounding box center [680, 170] width 96 height 51
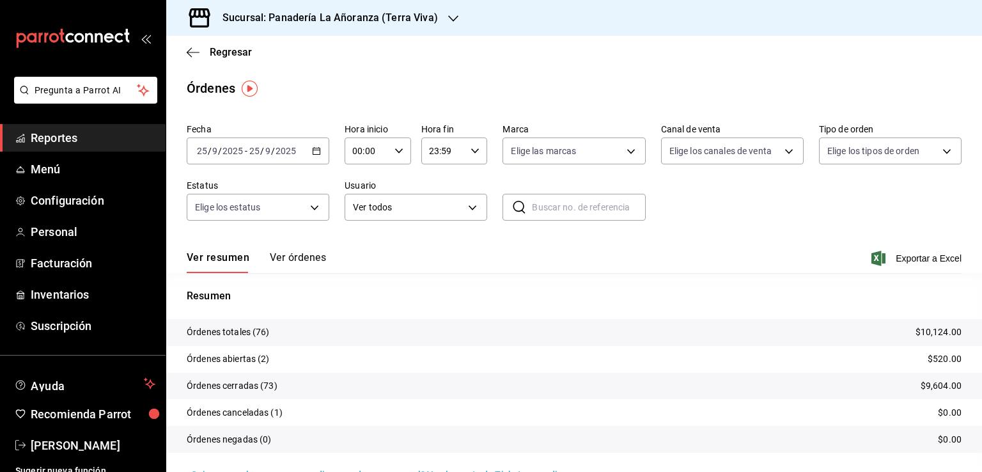
click at [450, 19] on icon "button" at bounding box center [453, 18] width 10 height 6
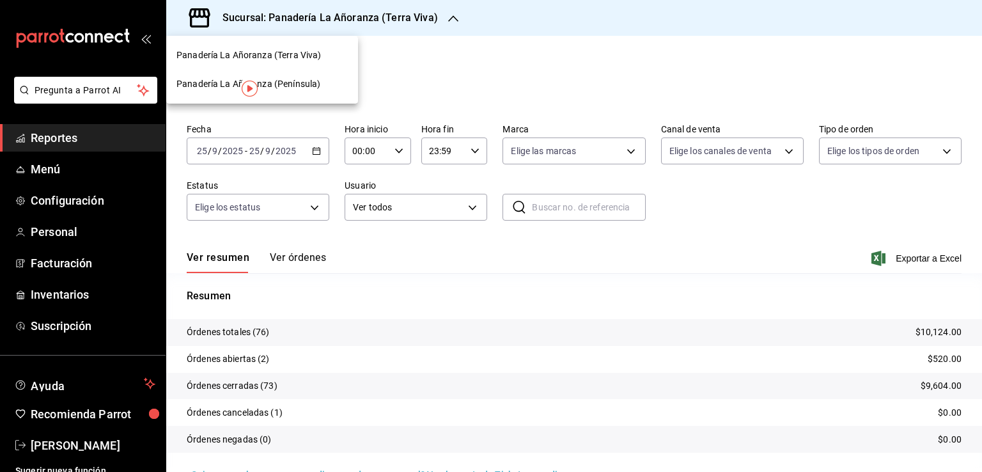
click at [306, 83] on span "Panadería La Añoranza (Península)" at bounding box center [249, 83] width 144 height 13
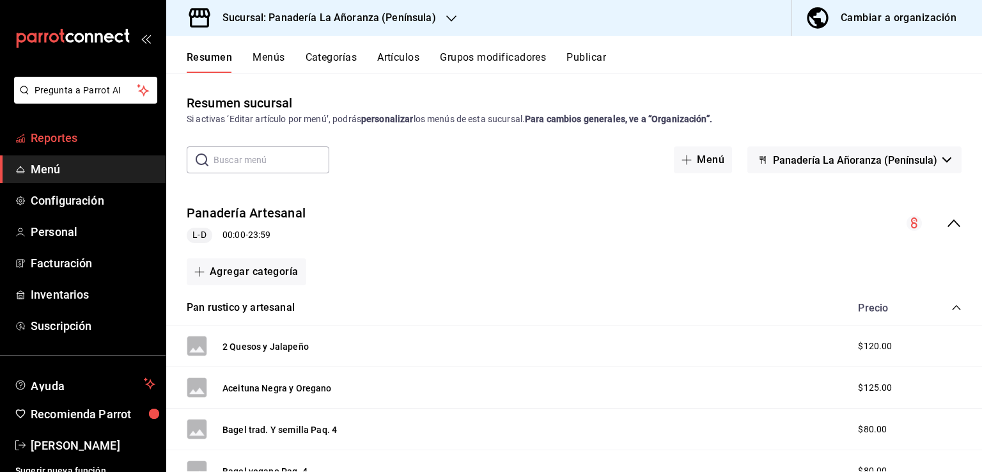
click at [49, 140] on span "Reportes" at bounding box center [93, 137] width 125 height 17
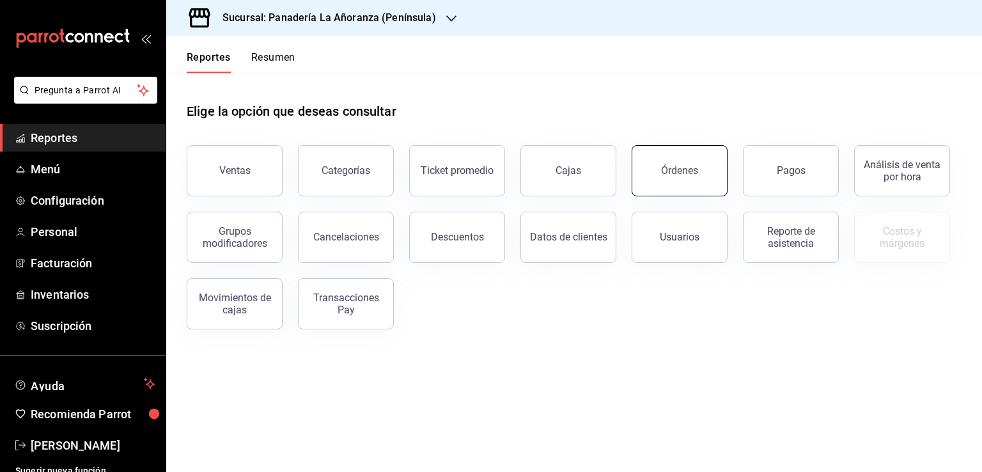
click at [711, 169] on button "Órdenes" at bounding box center [680, 170] width 96 height 51
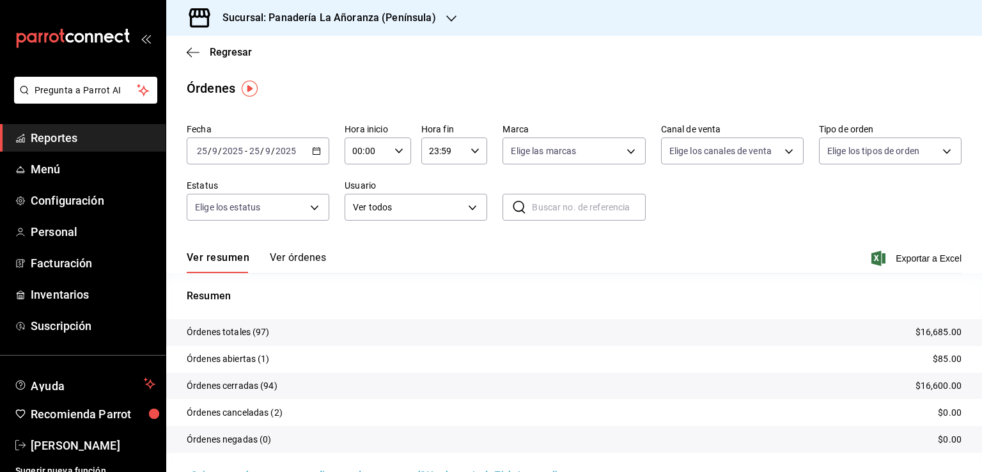
click at [450, 16] on icon "button" at bounding box center [451, 18] width 10 height 10
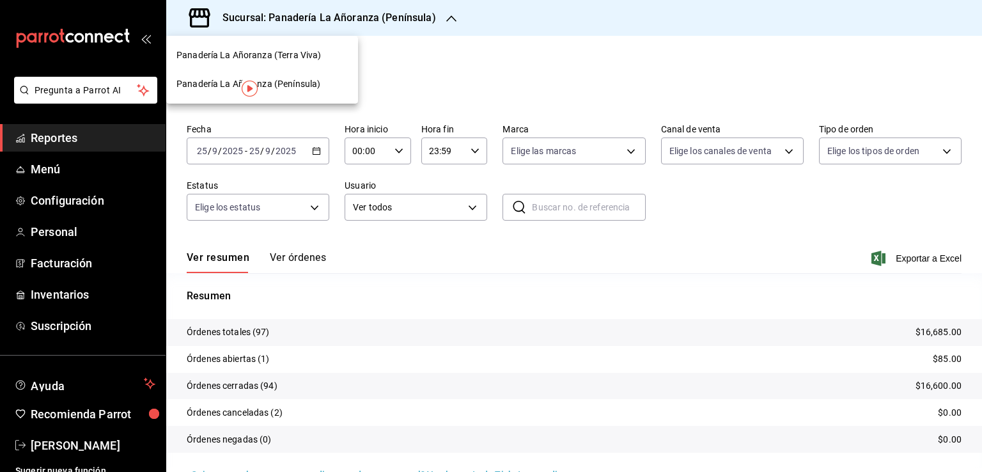
click at [316, 53] on span "Panadería La Añoranza (Terra Viva)" at bounding box center [249, 55] width 145 height 13
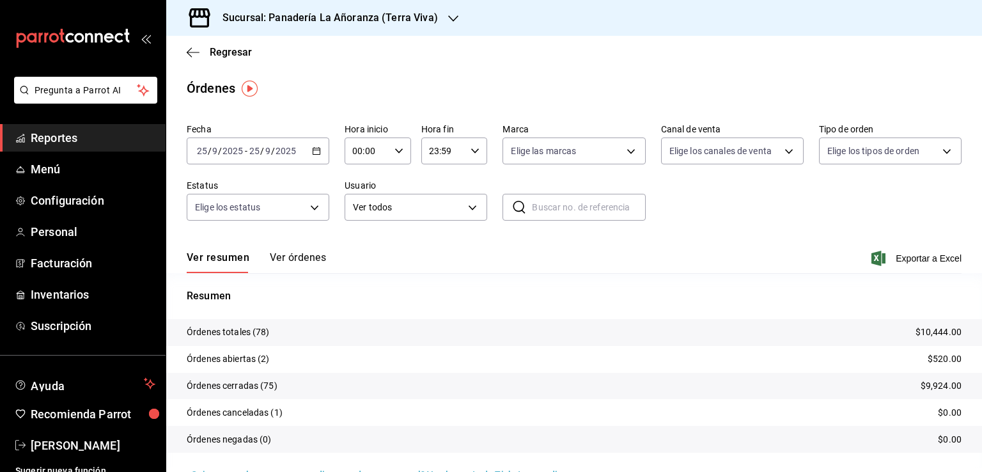
click at [69, 134] on span "Reportes" at bounding box center [93, 137] width 125 height 17
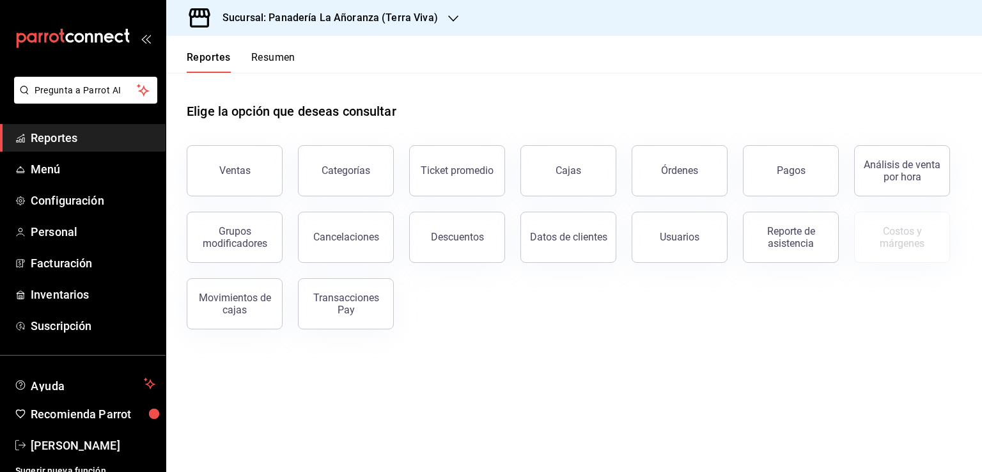
click at [83, 123] on li "Pregunta a Parrot AI" at bounding box center [82, 100] width 155 height 47
